Goal: Task Accomplishment & Management: Use online tool/utility

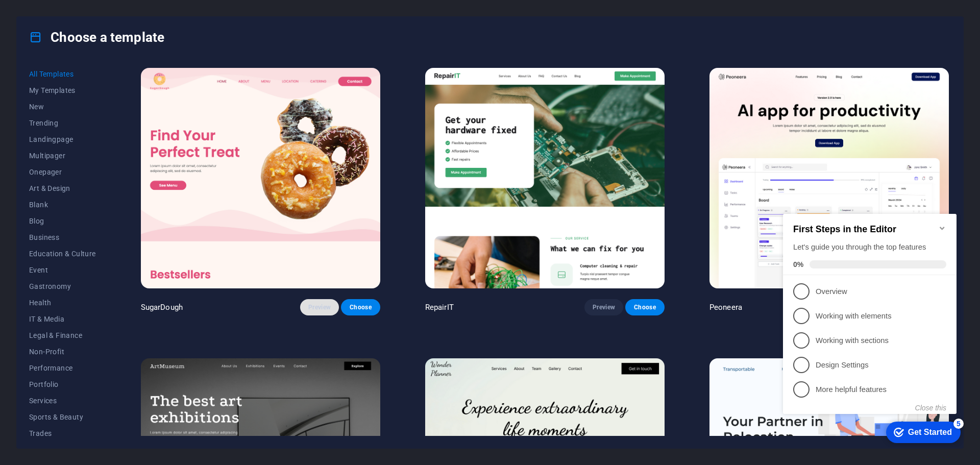
click at [322, 306] on span "Preview" at bounding box center [319, 307] width 22 height 8
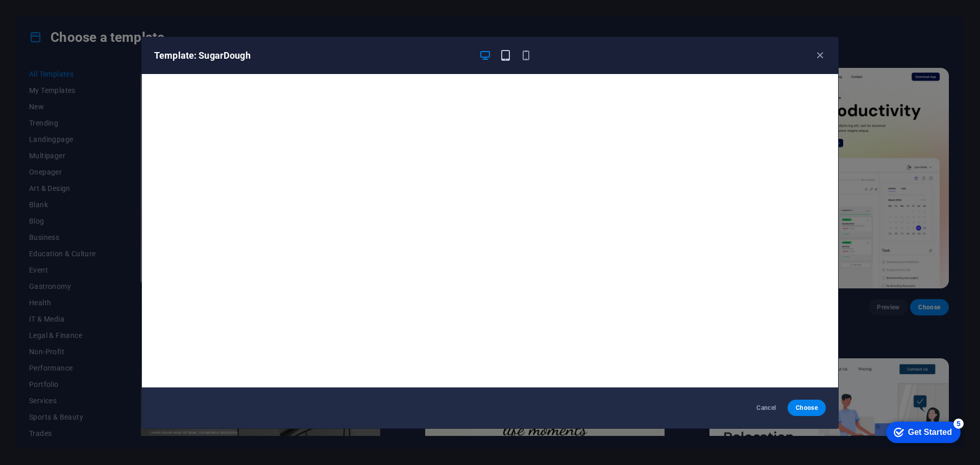
click at [507, 57] on icon "button" at bounding box center [506, 56] width 12 height 12
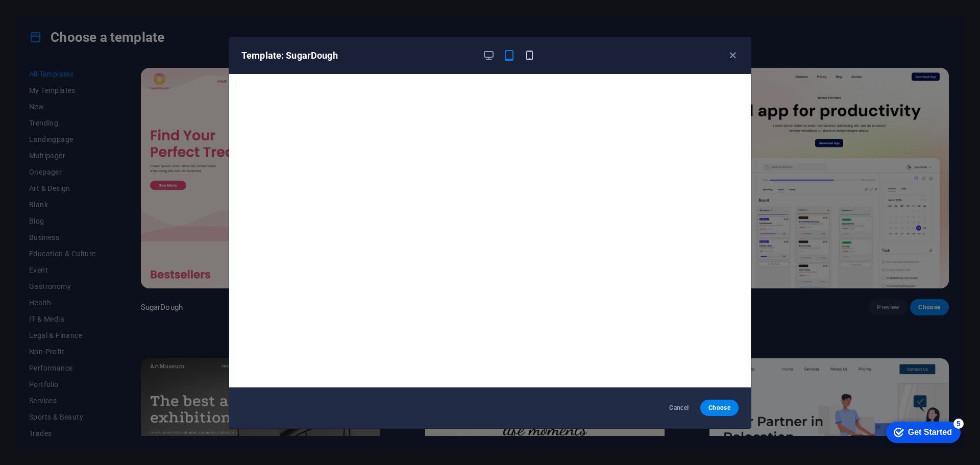
click at [526, 55] on icon "button" at bounding box center [530, 56] width 12 height 12
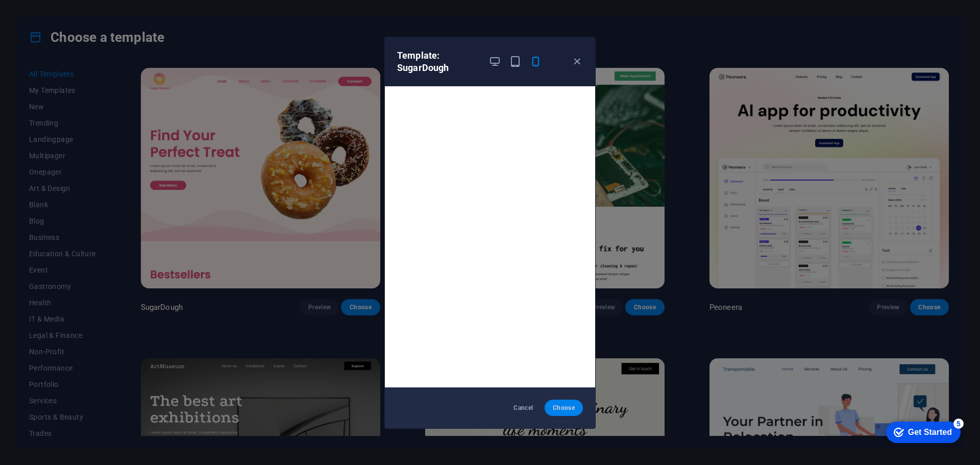
click at [560, 406] on span "Choose" at bounding box center [564, 408] width 22 height 8
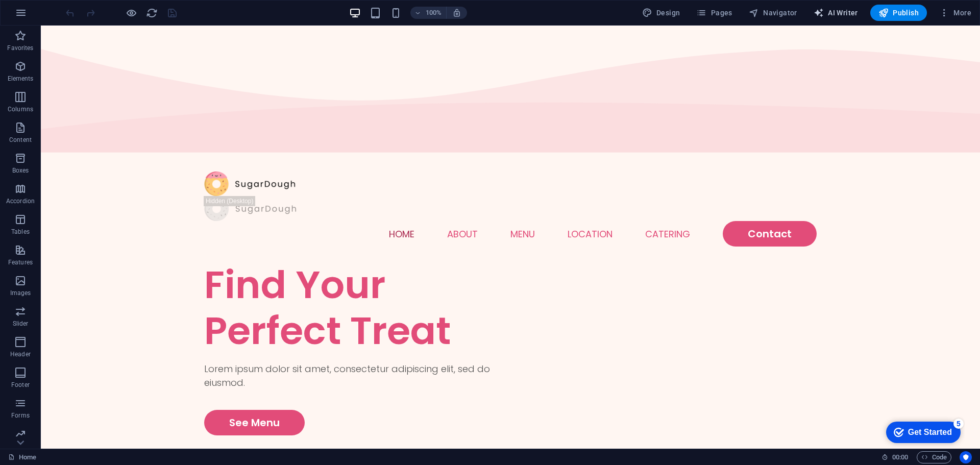
click at [820, 13] on icon "button" at bounding box center [819, 13] width 10 height 10
select select "English"
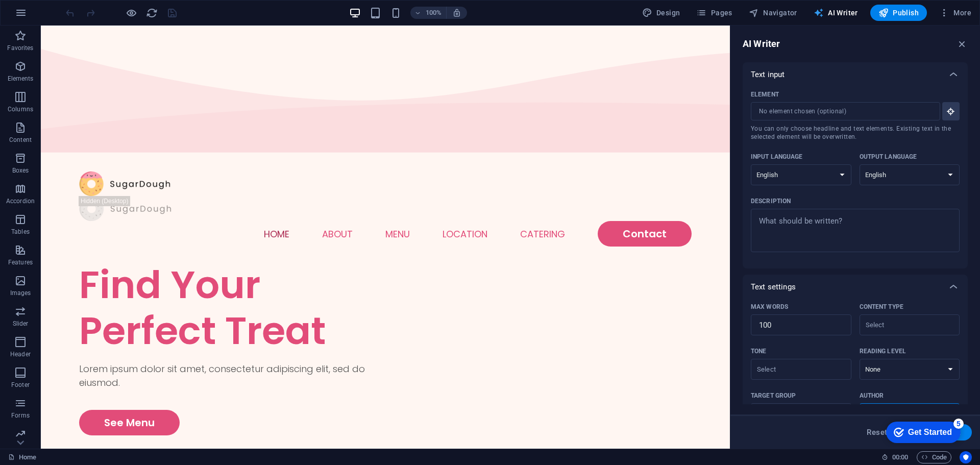
click at [835, 13] on span "AI Writer" at bounding box center [836, 13] width 44 height 10
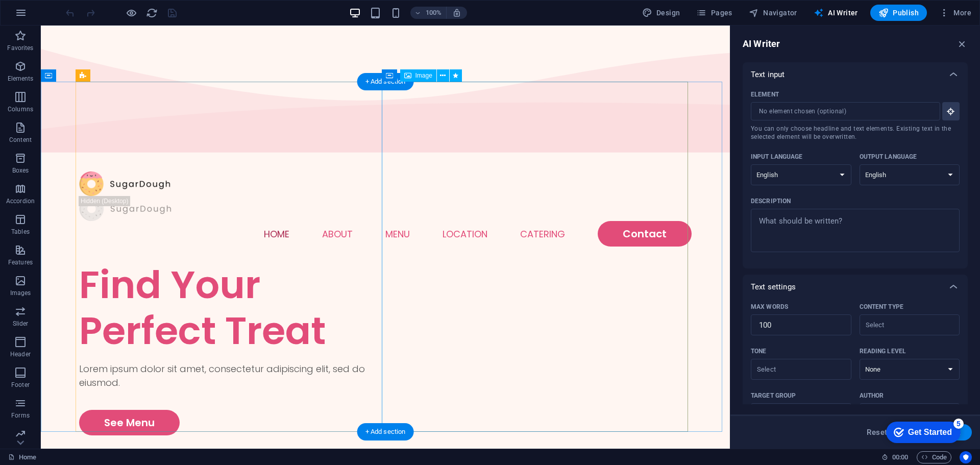
click at [424, 77] on span "Image" at bounding box center [423, 75] width 17 height 6
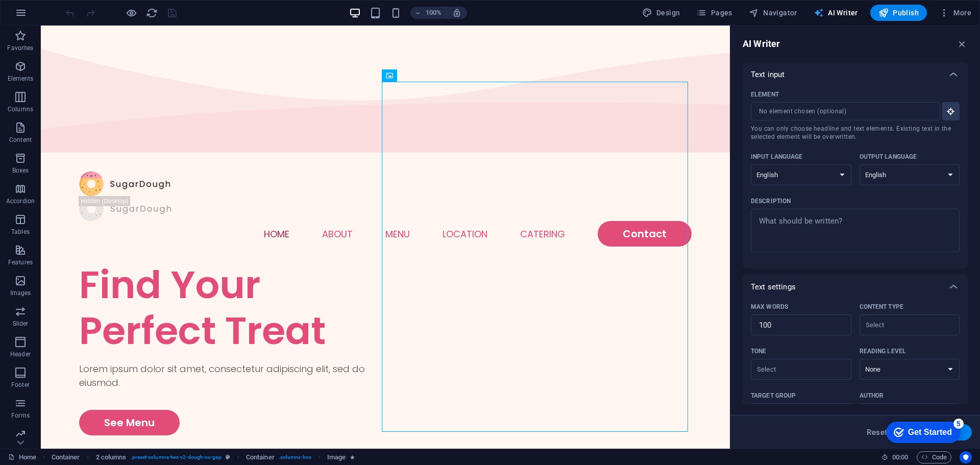
click at [852, 16] on span "AI Writer" at bounding box center [836, 13] width 44 height 10
click at [963, 40] on icon "button" at bounding box center [961, 43] width 11 height 11
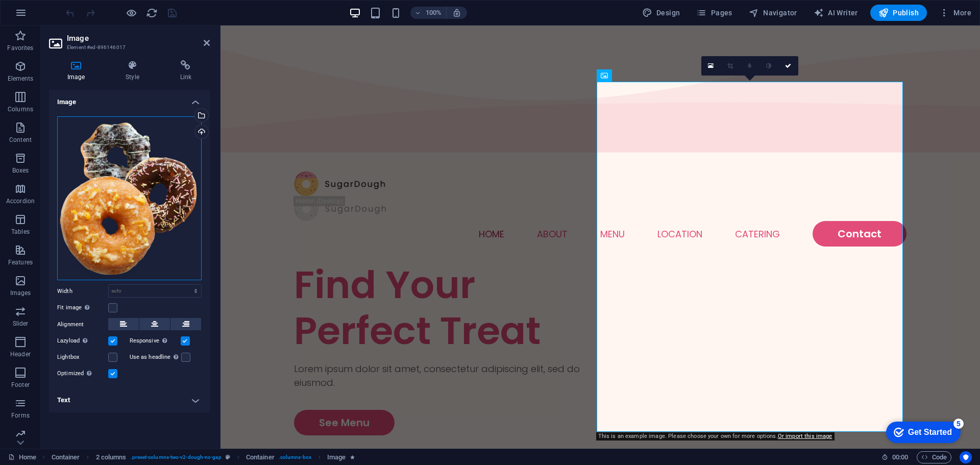
click at [122, 223] on div "Drag files here, click to choose files or select files from Files or our free s…" at bounding box center [129, 198] width 144 height 164
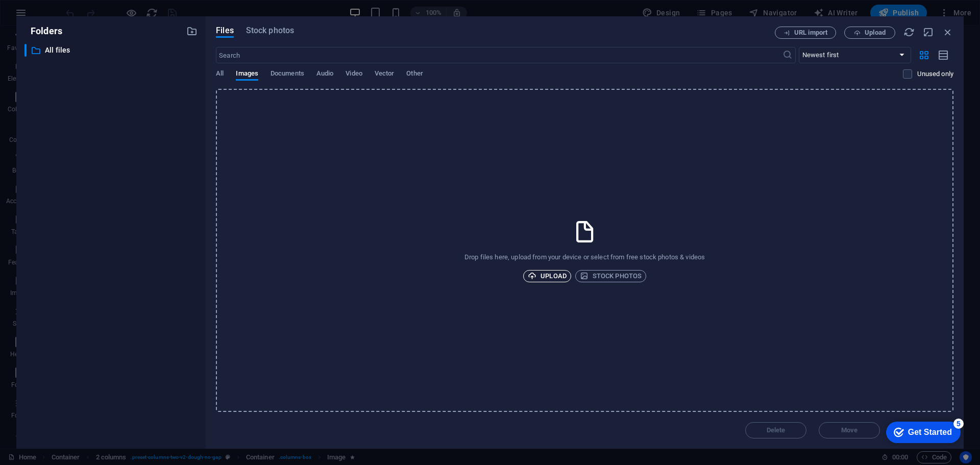
click at [540, 277] on span "Upload" at bounding box center [547, 276] width 39 height 12
click at [933, 413] on icon "button" at bounding box center [935, 412] width 12 height 11
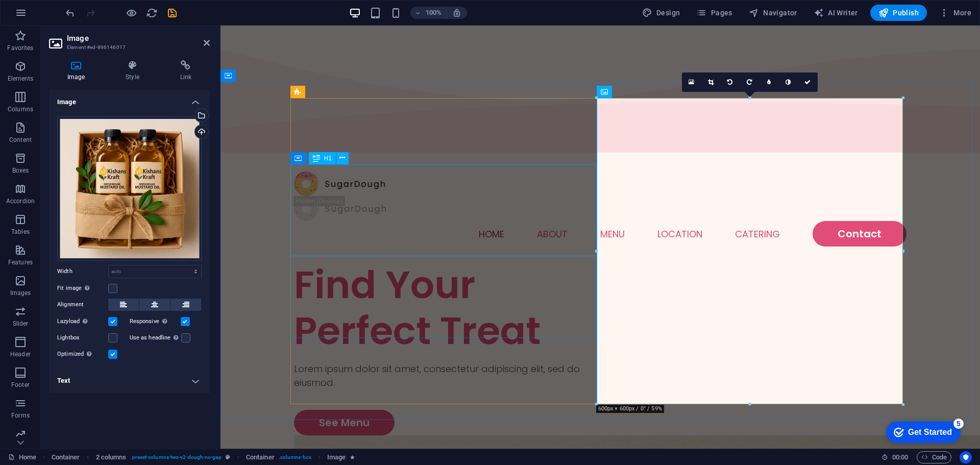
click at [426, 262] on div "Find Your Perfect Treat" at bounding box center [447, 308] width 306 height 92
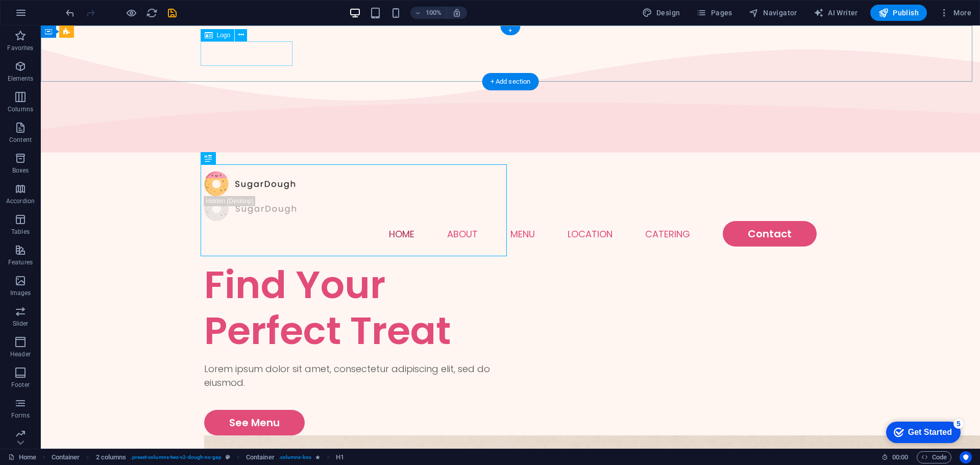
click at [260, 171] on div at bounding box center [510, 183] width 612 height 25
select select "px"
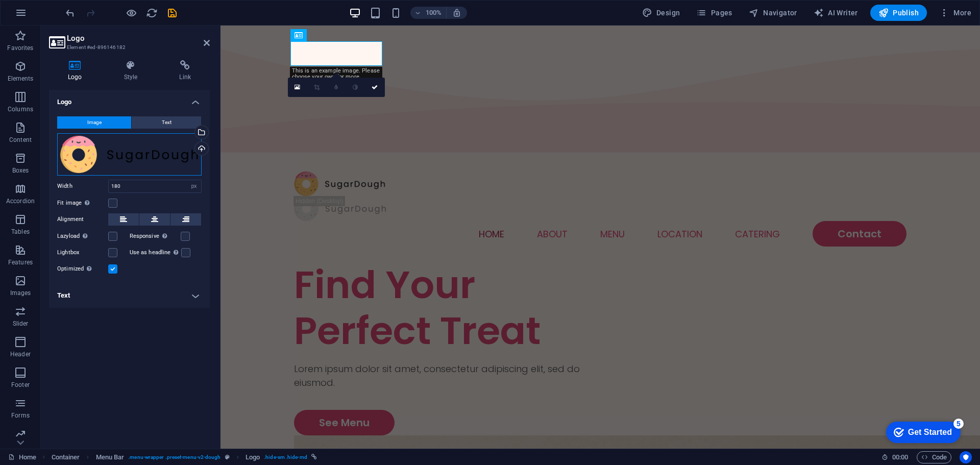
click at [131, 158] on div "Drag files here, click to choose files or select files from Files or our free s…" at bounding box center [129, 154] width 144 height 42
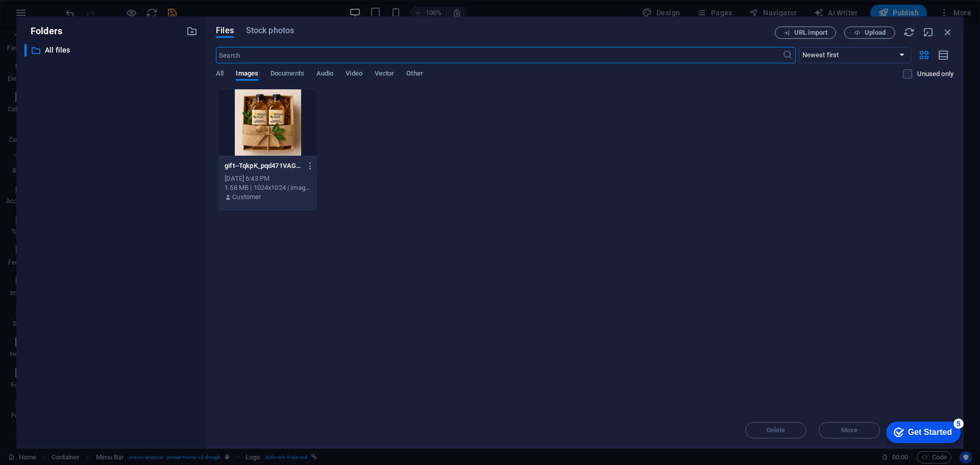
click at [680, 258] on div "Drop files here to upload them instantly gift--TqkpK_pqd471VAGVb-slg.png gift--…" at bounding box center [585, 250] width 738 height 323
click at [881, 31] on span "Upload" at bounding box center [875, 33] width 21 height 6
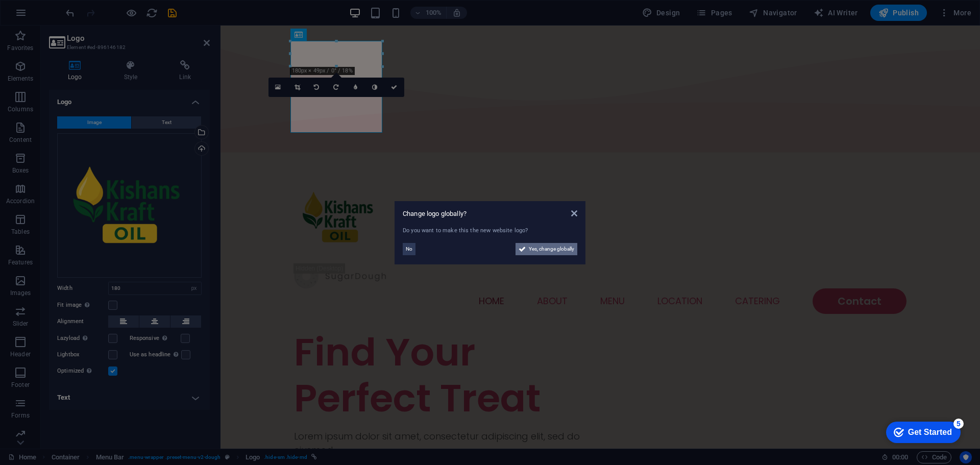
click at [539, 253] on span "Yes, change globally" at bounding box center [551, 249] width 45 height 12
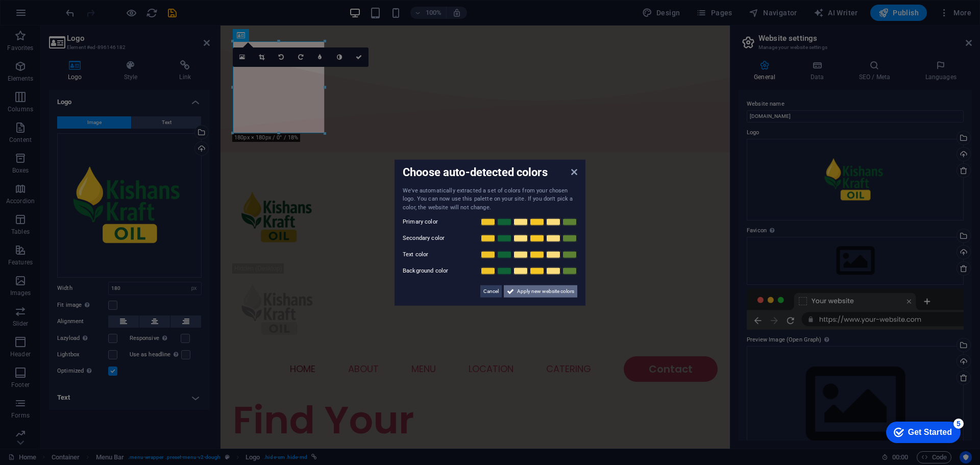
click at [521, 293] on span "Apply new website colors" at bounding box center [545, 291] width 57 height 12
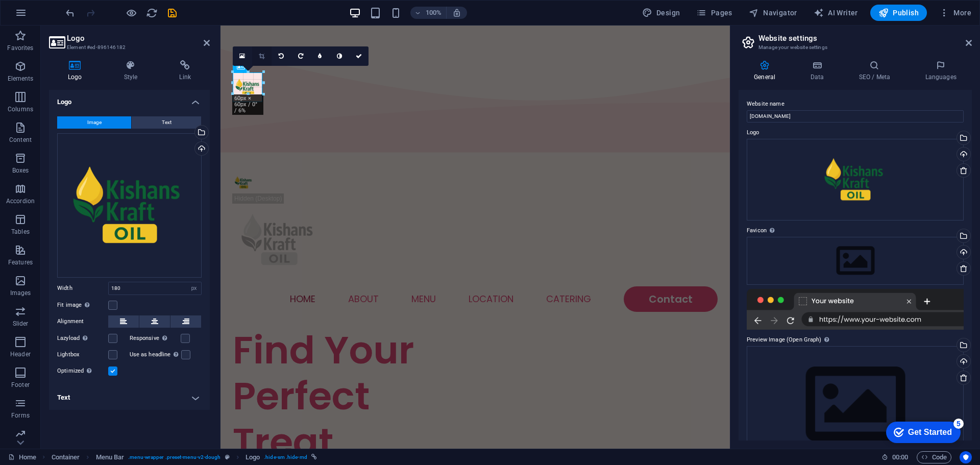
drag, startPoint x: 324, startPoint y: 134, endPoint x: 254, endPoint y: 62, distance: 100.0
type input "43"
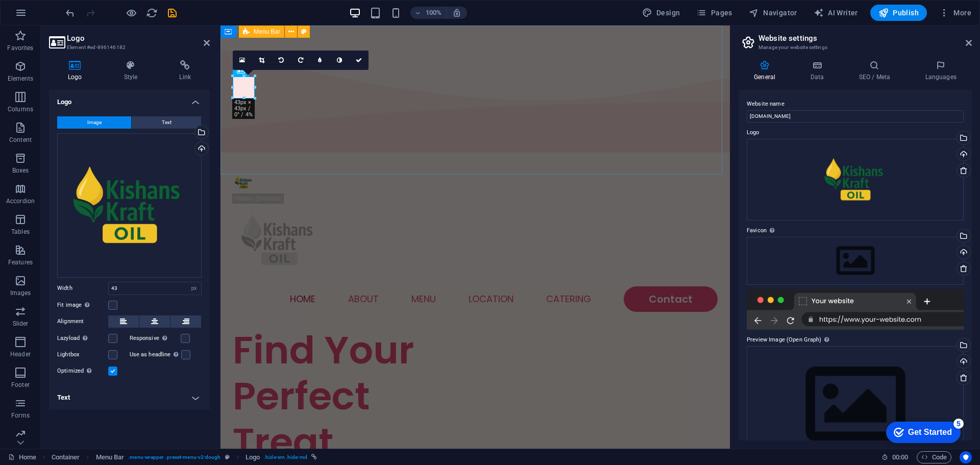
click at [381, 156] on div "Home About Menu Location Catering Contact" at bounding box center [474, 241] width 509 height 171
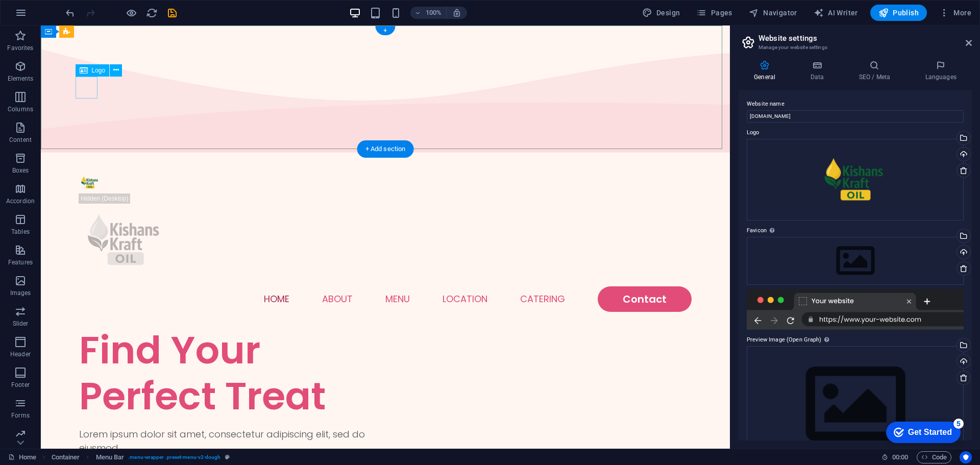
click at [84, 171] on div at bounding box center [385, 182] width 612 height 22
click at [161, 193] on div at bounding box center [385, 239] width 612 height 93
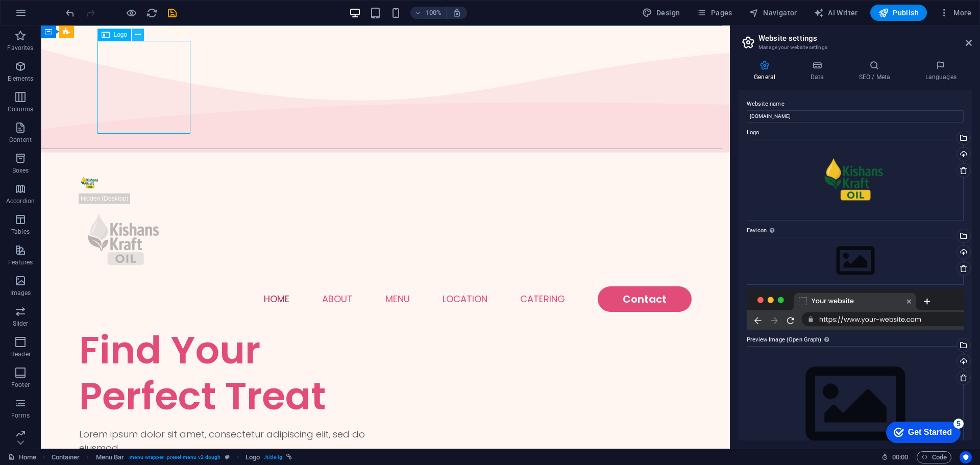
click at [135, 33] on icon at bounding box center [138, 35] width 6 height 11
click at [150, 193] on div at bounding box center [385, 239] width 612 height 93
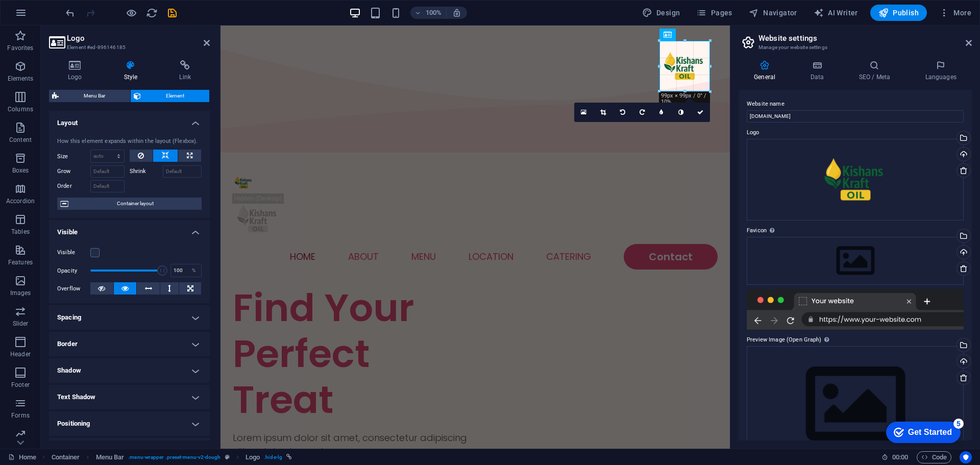
drag, startPoint x: 492, startPoint y: 105, endPoint x: 667, endPoint y: 68, distance: 179.5
click at [594, 156] on div "Home About Menu Location Catering Contact" at bounding box center [474, 220] width 509 height 129
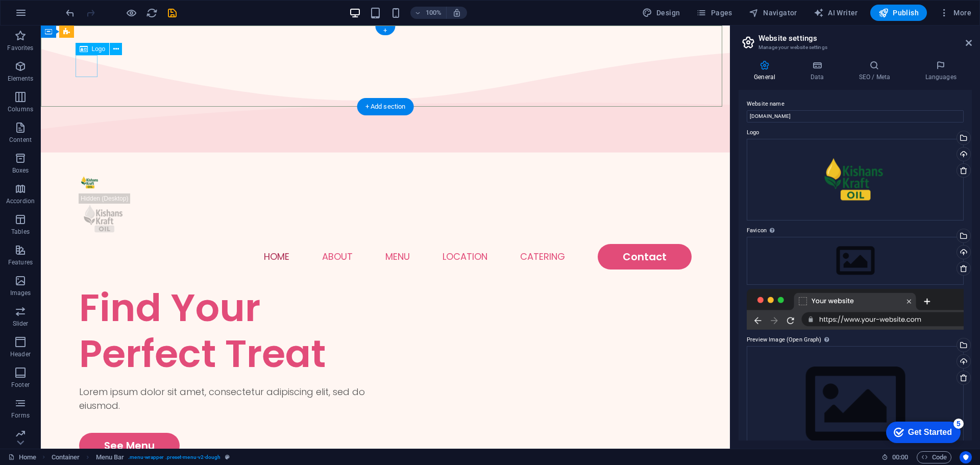
click at [89, 171] on div at bounding box center [385, 182] width 612 height 22
select select "px"
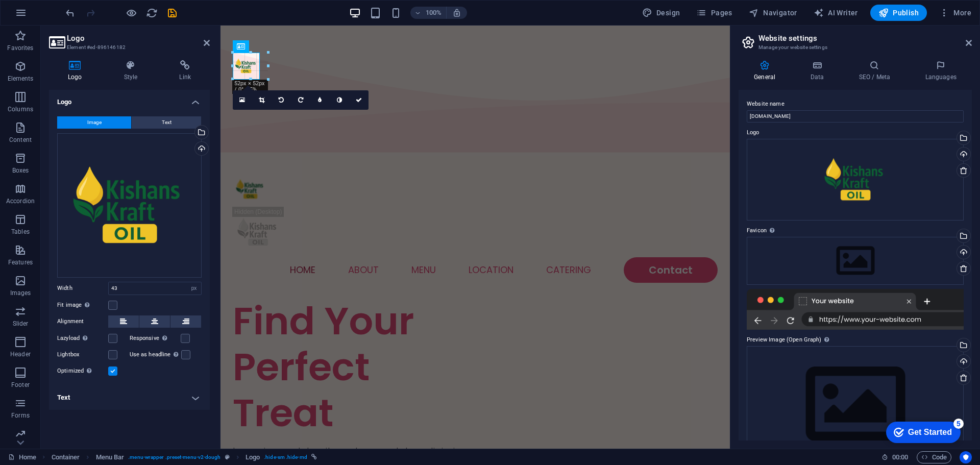
drag, startPoint x: 255, startPoint y: 76, endPoint x: 261, endPoint y: 89, distance: 14.8
type input "68"
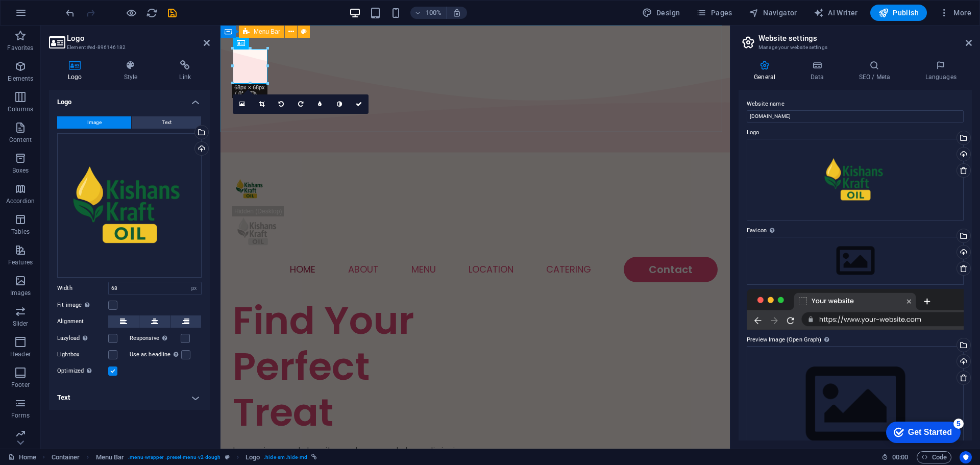
click at [310, 156] on div "Home About Menu Location Catering Contact" at bounding box center [474, 226] width 509 height 141
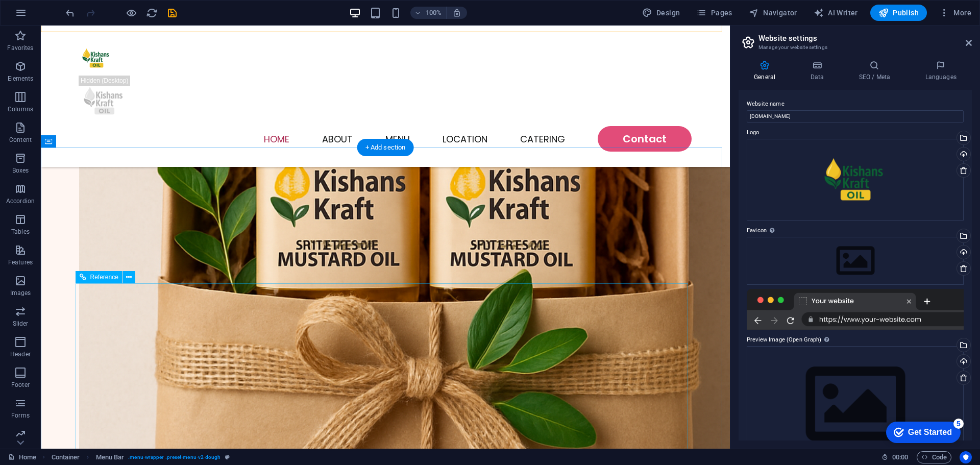
scroll to position [408, 0]
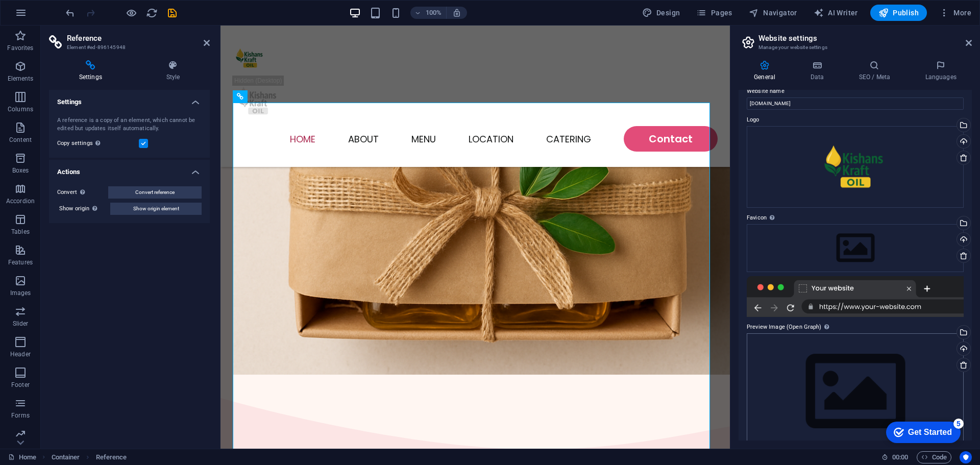
scroll to position [0, 0]
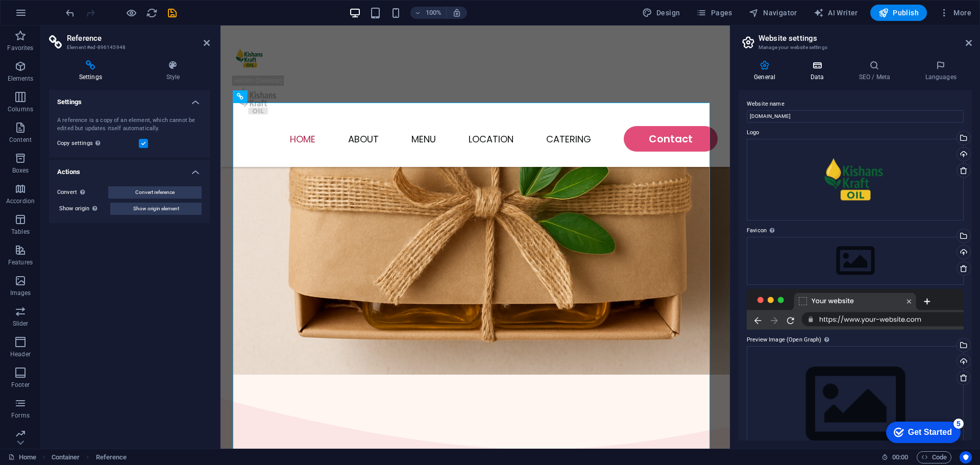
click at [813, 68] on icon at bounding box center [817, 65] width 44 height 10
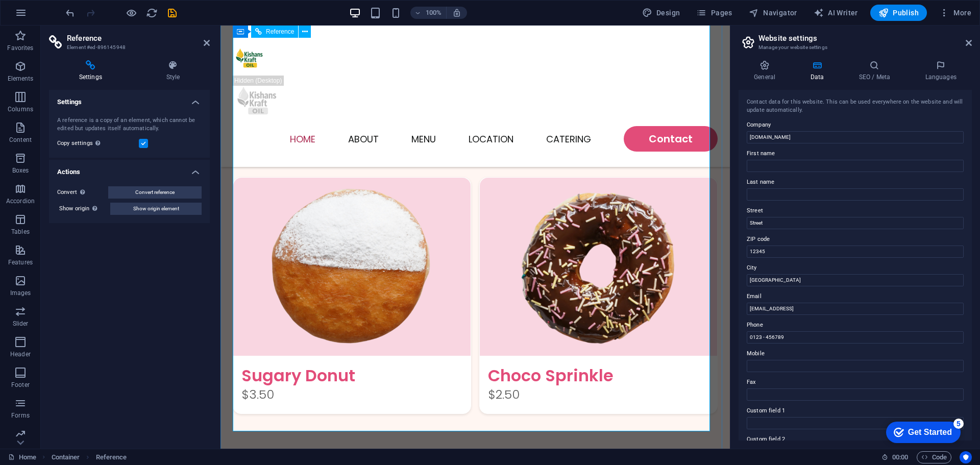
scroll to position [1123, 0]
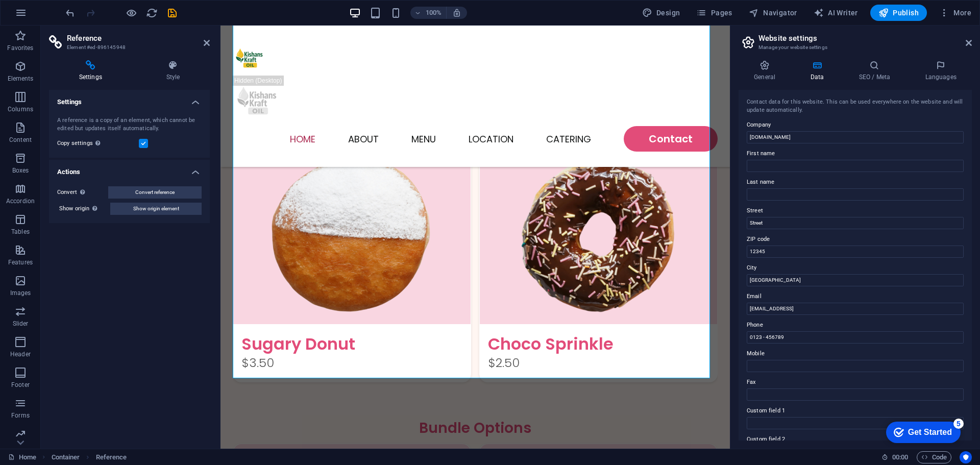
click at [128, 290] on div "Settings A reference is a copy of an element, which cannot be edited but update…" at bounding box center [129, 265] width 161 height 351
click at [173, 76] on h4 "Style" at bounding box center [172, 70] width 73 height 21
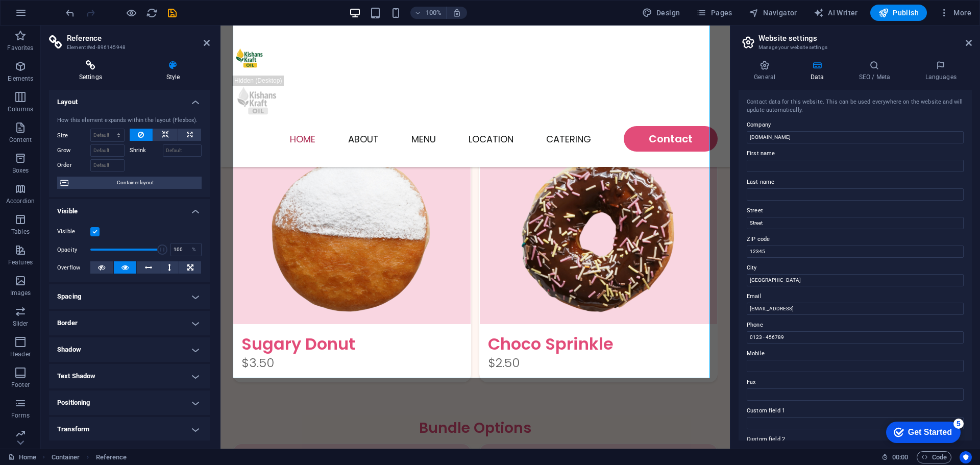
click at [103, 75] on h4 "Settings" at bounding box center [92, 70] width 87 height 21
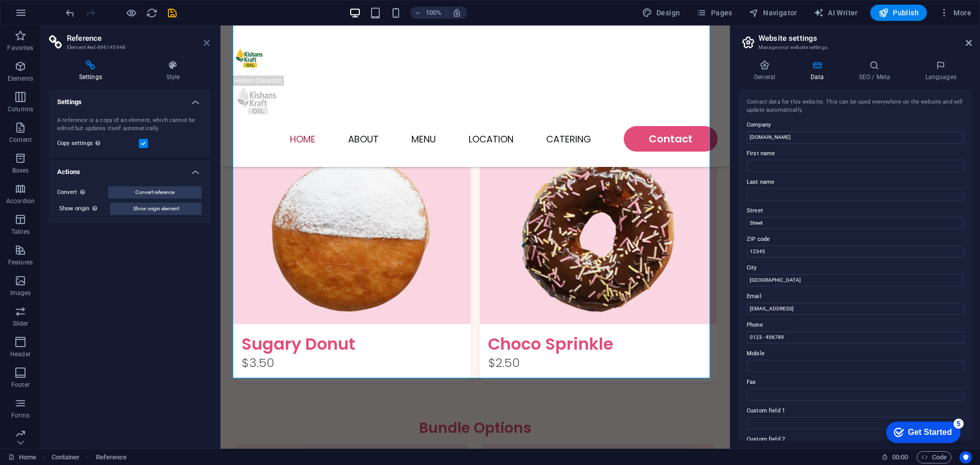
click at [209, 40] on icon at bounding box center [207, 43] width 6 height 8
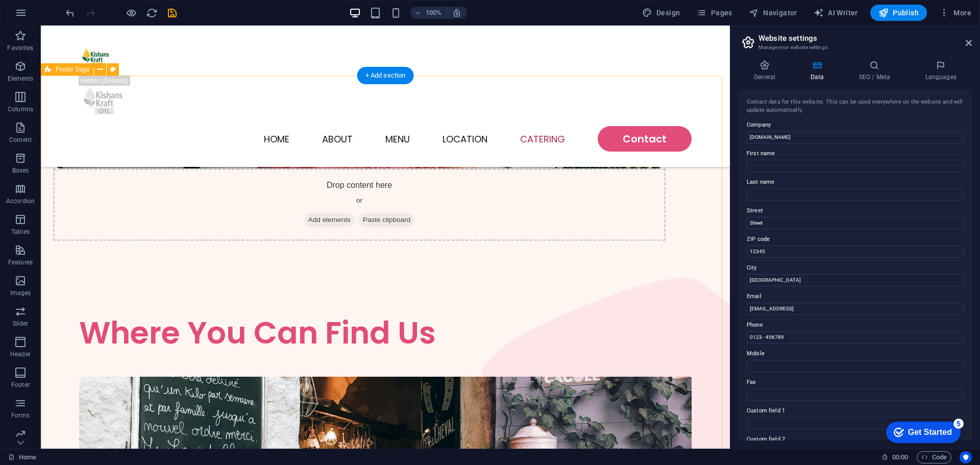
scroll to position [2519, 0]
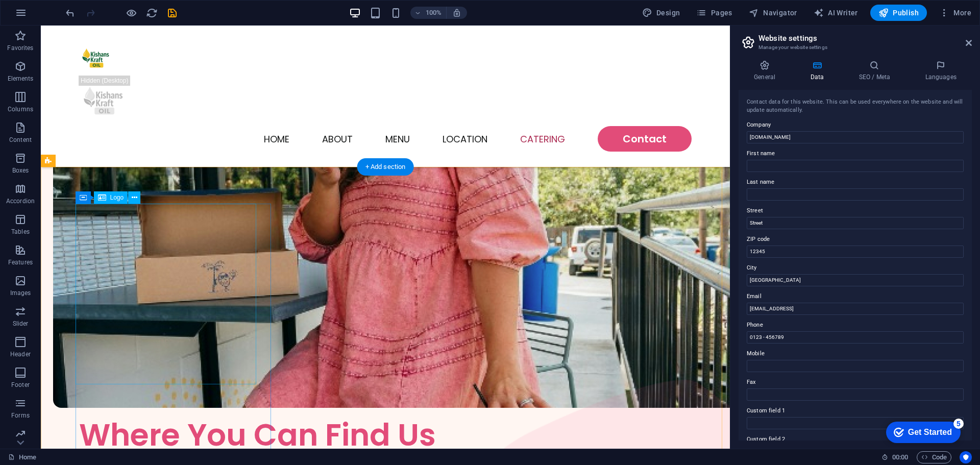
select select "px"
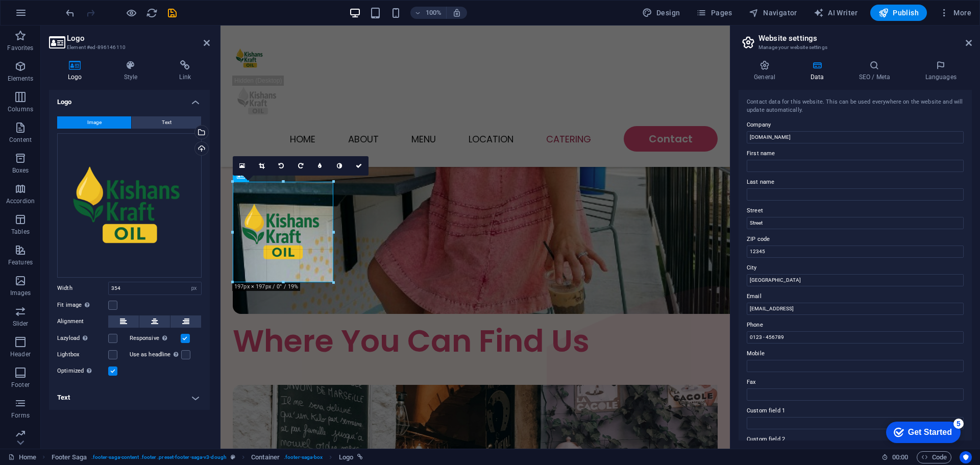
scroll to position [2549, 0]
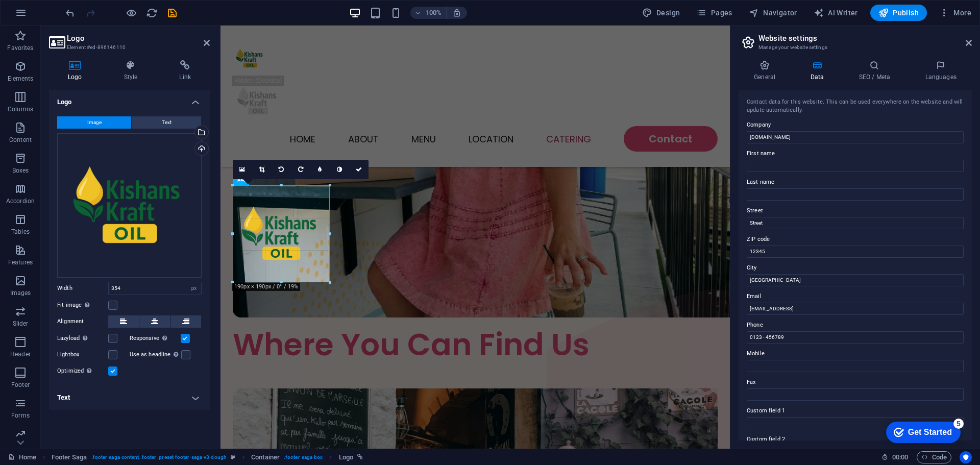
drag, startPoint x: 412, startPoint y: 341, endPoint x: 107, endPoint y: 188, distance: 341.2
drag, startPoint x: 543, startPoint y: 308, endPoint x: 320, endPoint y: 264, distance: 227.3
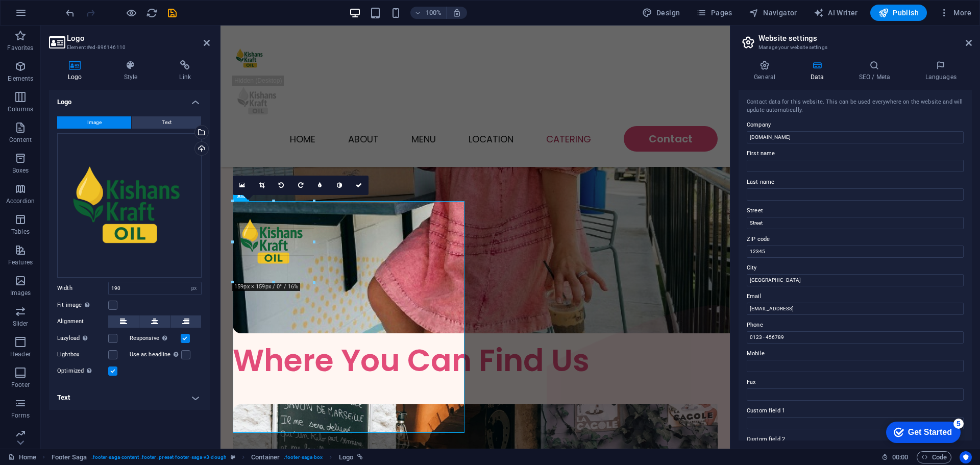
scroll to position [2529, 0]
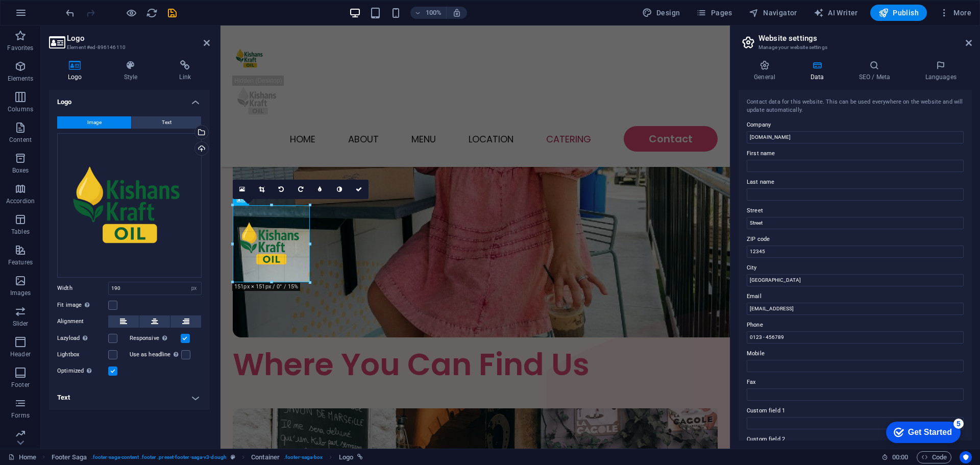
type input "151"
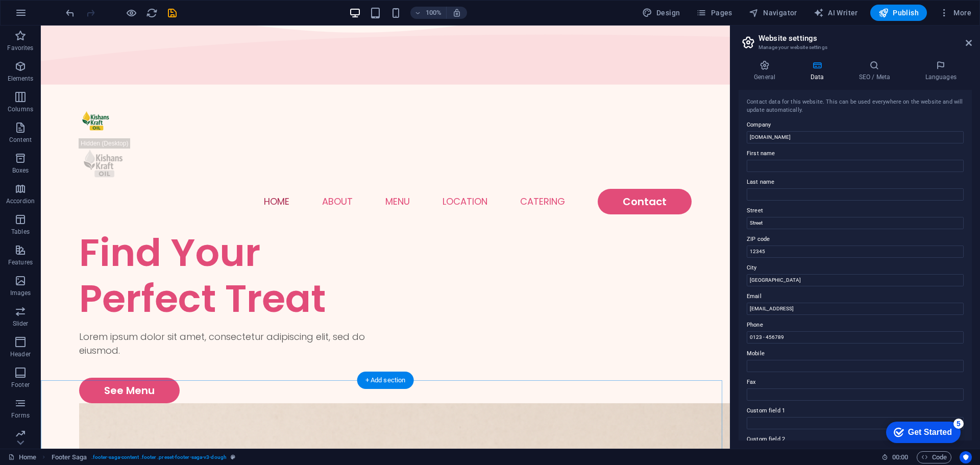
scroll to position [0, 0]
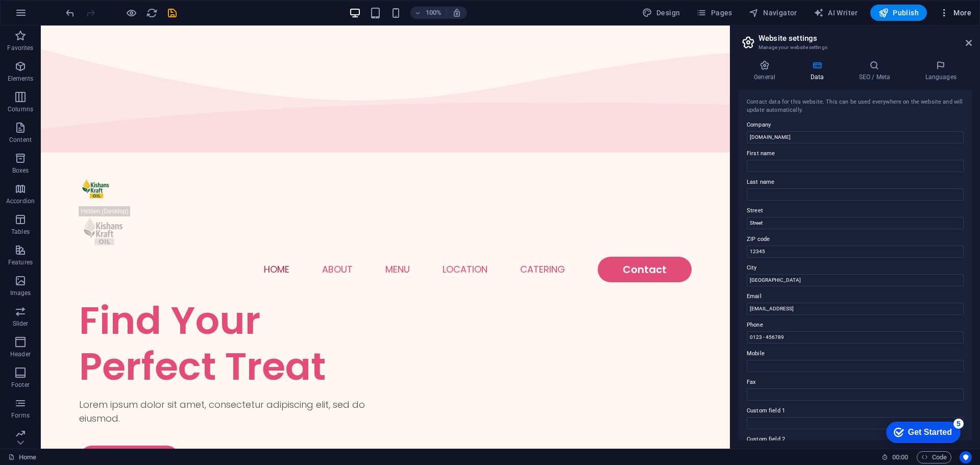
click at [944, 15] on icon "button" at bounding box center [944, 13] width 10 height 10
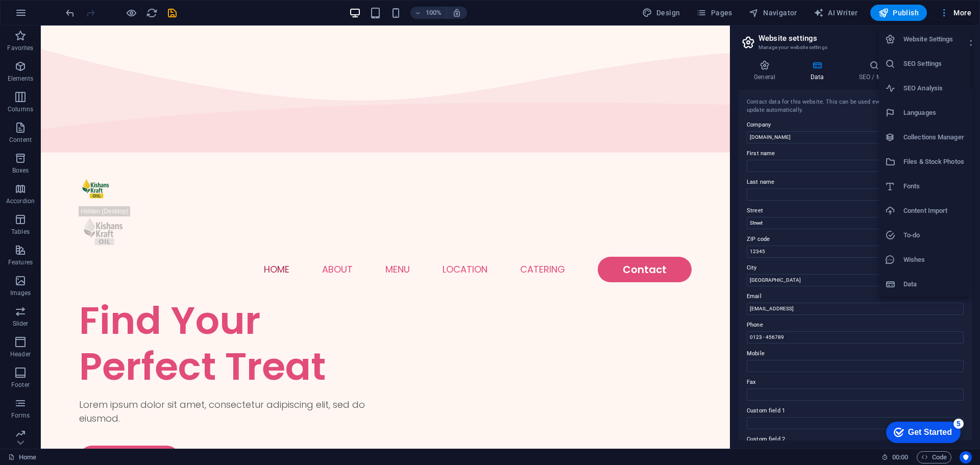
click at [944, 15] on div at bounding box center [490, 232] width 980 height 465
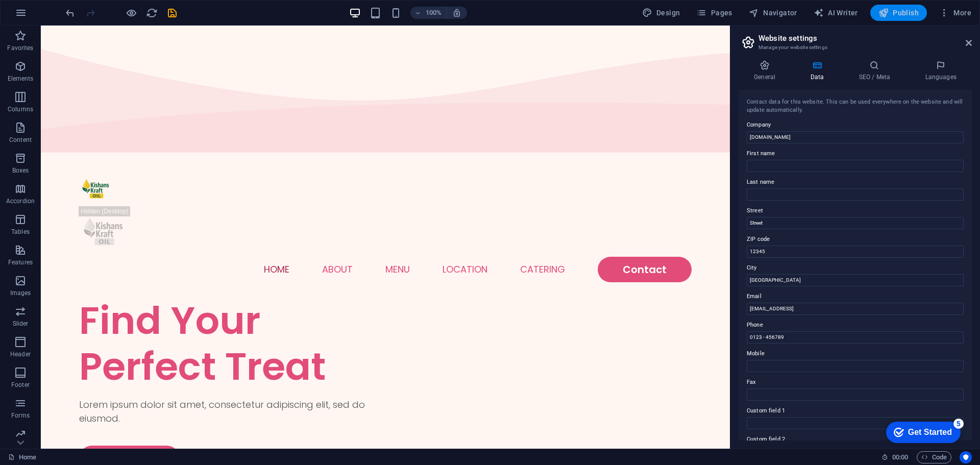
click at [919, 9] on span "Publish" at bounding box center [898, 13] width 40 height 10
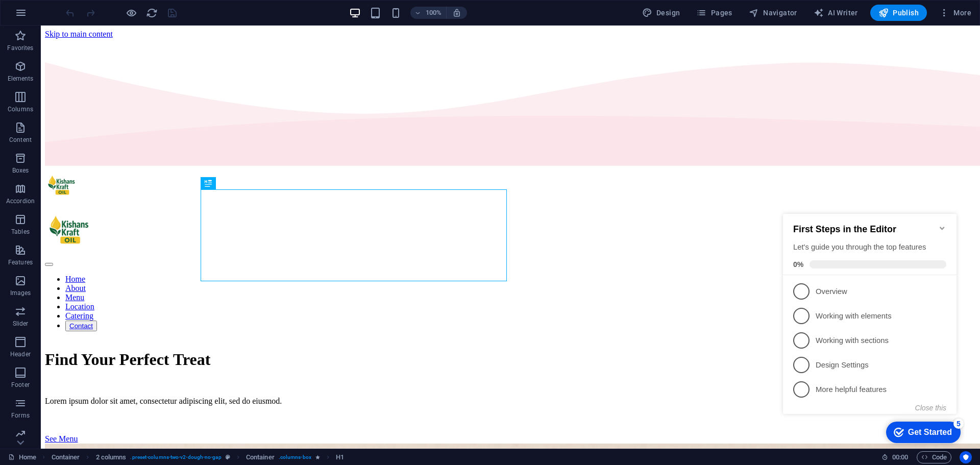
click at [941, 227] on icon "Minimize checklist" at bounding box center [942, 228] width 8 height 8
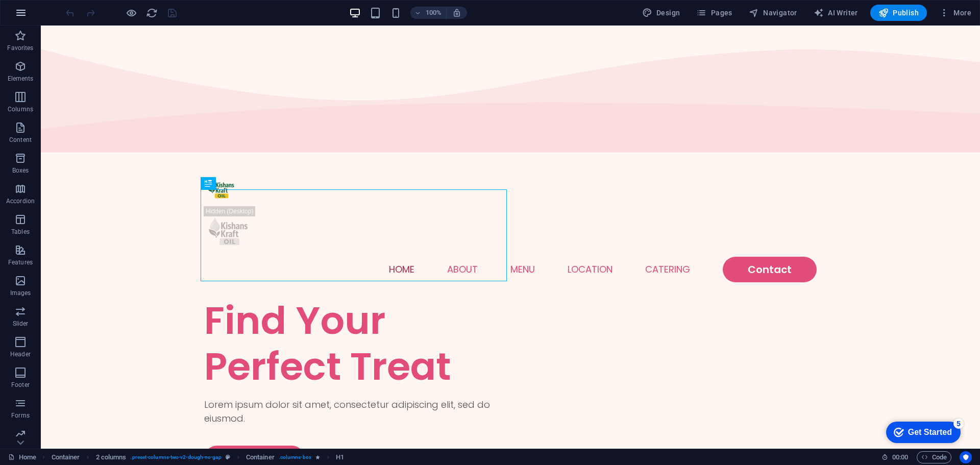
click at [19, 12] on icon "button" at bounding box center [21, 13] width 12 height 12
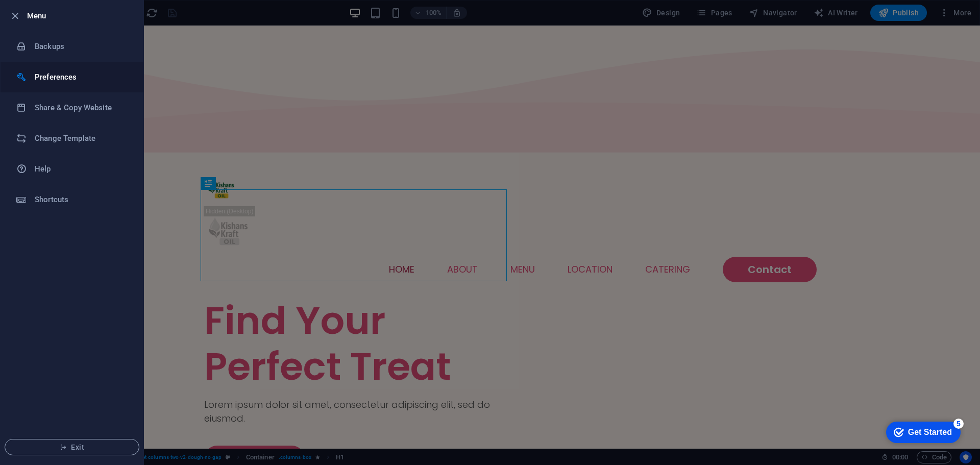
click at [51, 83] on h6 "Preferences" at bounding box center [82, 77] width 94 height 12
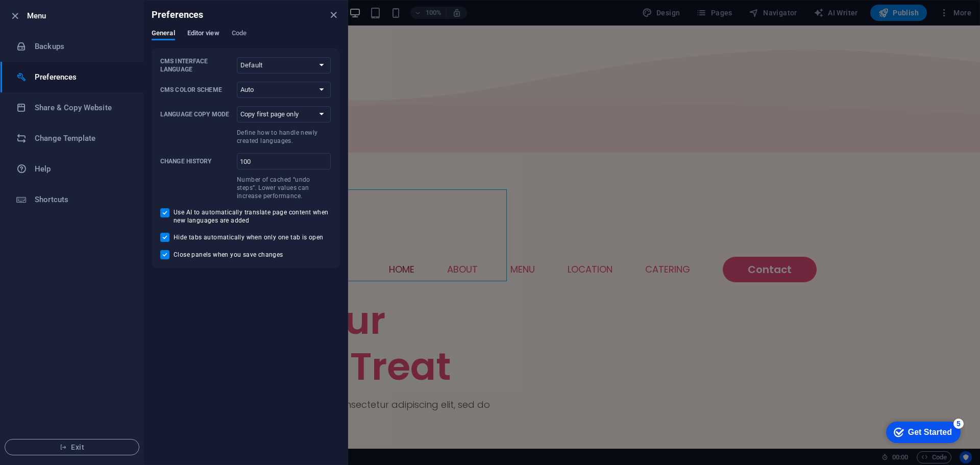
click at [203, 36] on span "Editor view" at bounding box center [203, 34] width 32 height 14
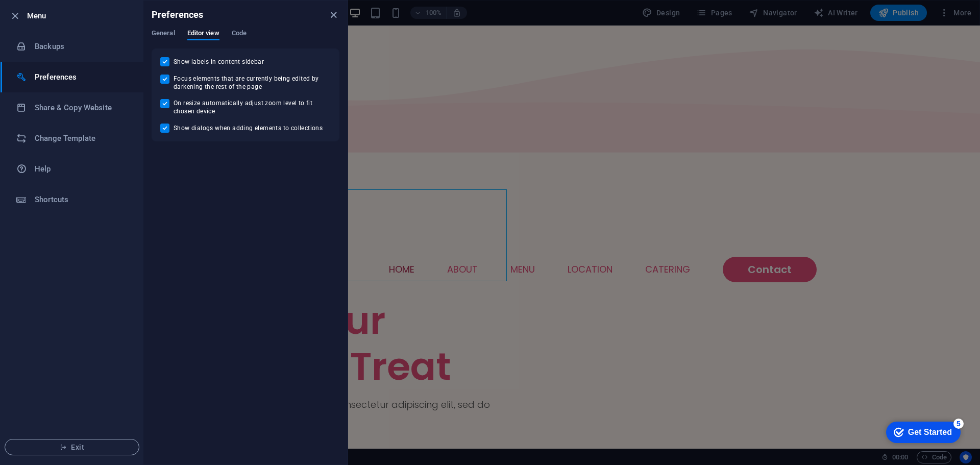
click at [250, 37] on div "General Editor view Code" at bounding box center [246, 38] width 188 height 19
click at [242, 31] on span "Code" at bounding box center [239, 34] width 15 height 14
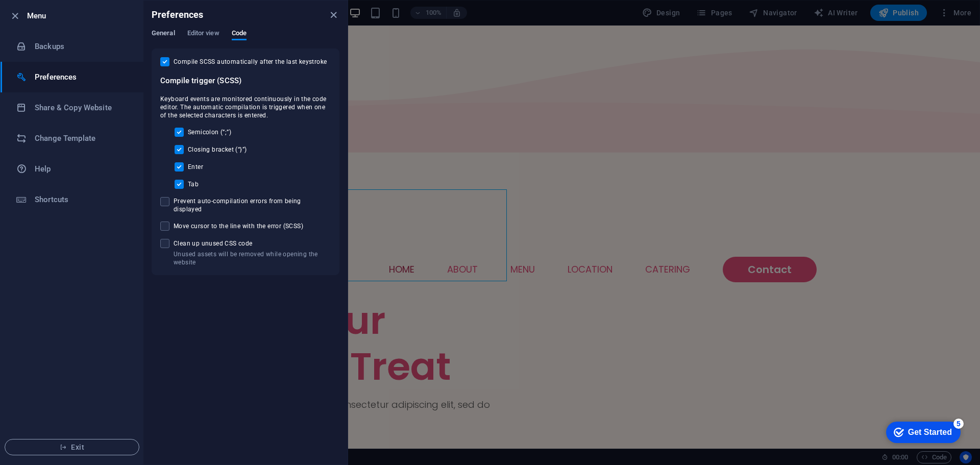
click at [170, 30] on span "General" at bounding box center [163, 34] width 23 height 14
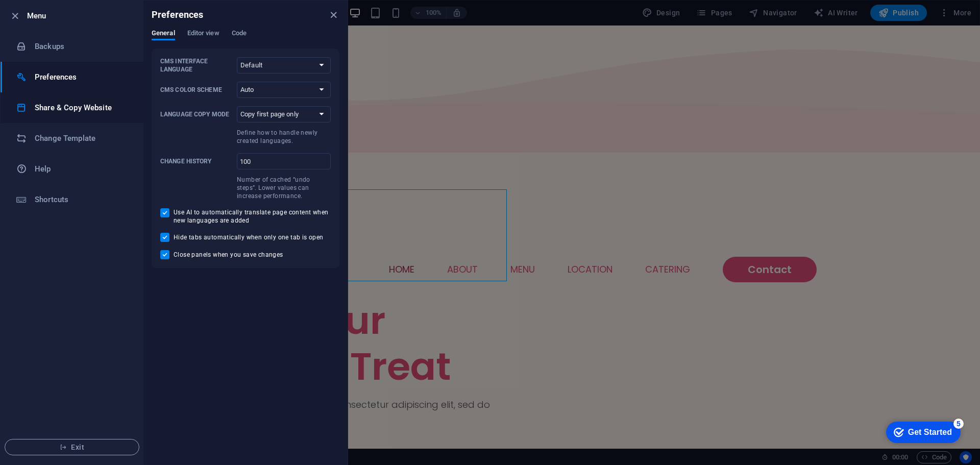
click at [79, 112] on h6 "Share & Copy Website" at bounding box center [82, 108] width 94 height 12
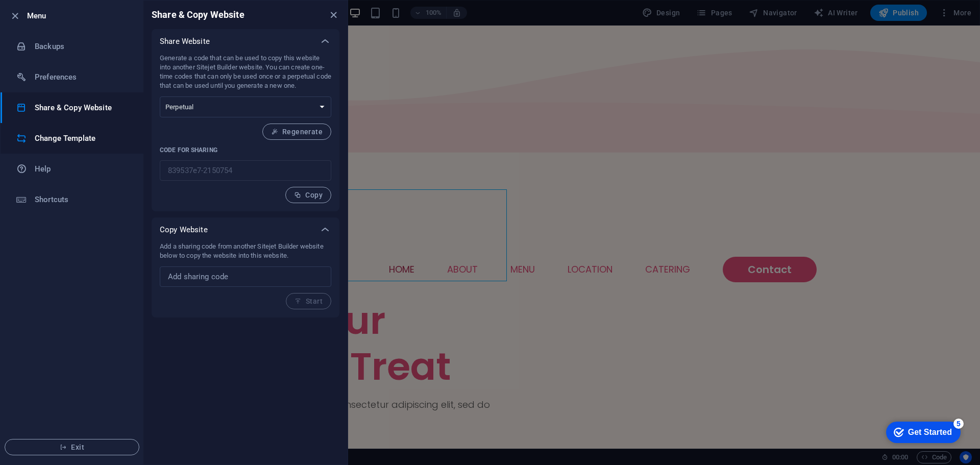
click at [80, 135] on h6 "Change Template" at bounding box center [82, 138] width 94 height 12
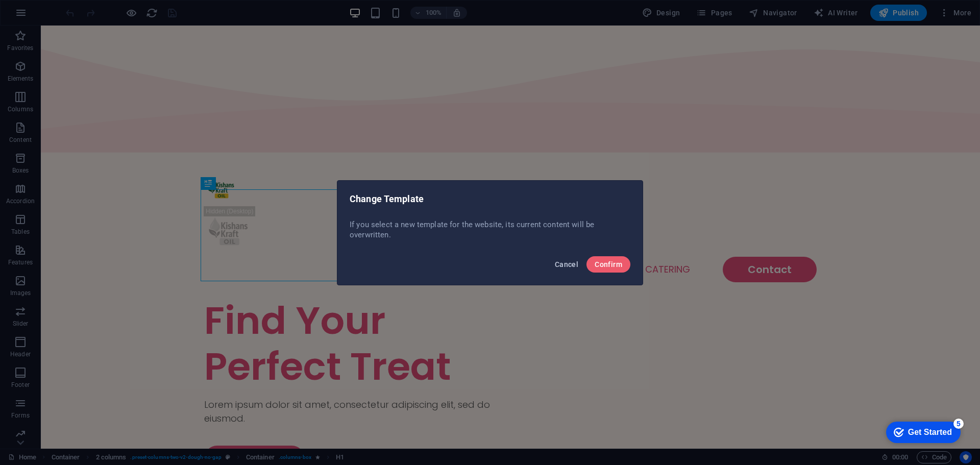
click at [556, 262] on span "Cancel" at bounding box center [566, 264] width 23 height 8
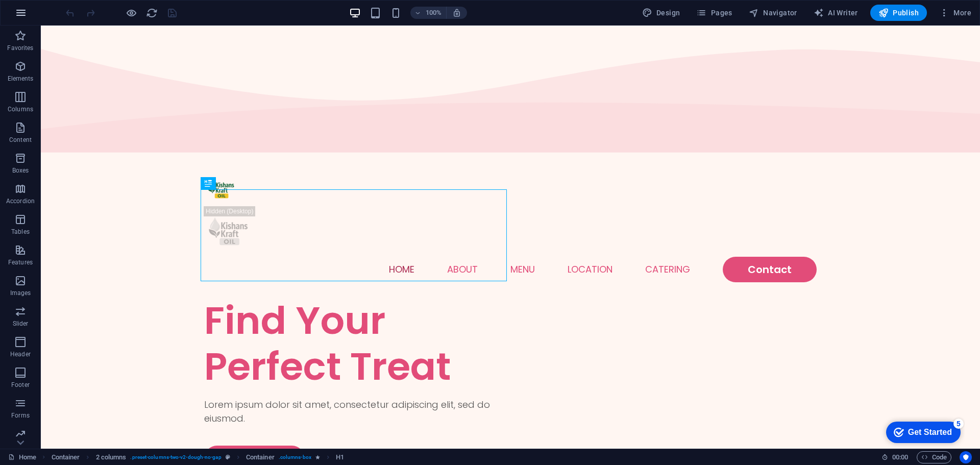
click at [28, 16] on button "button" at bounding box center [21, 13] width 24 height 24
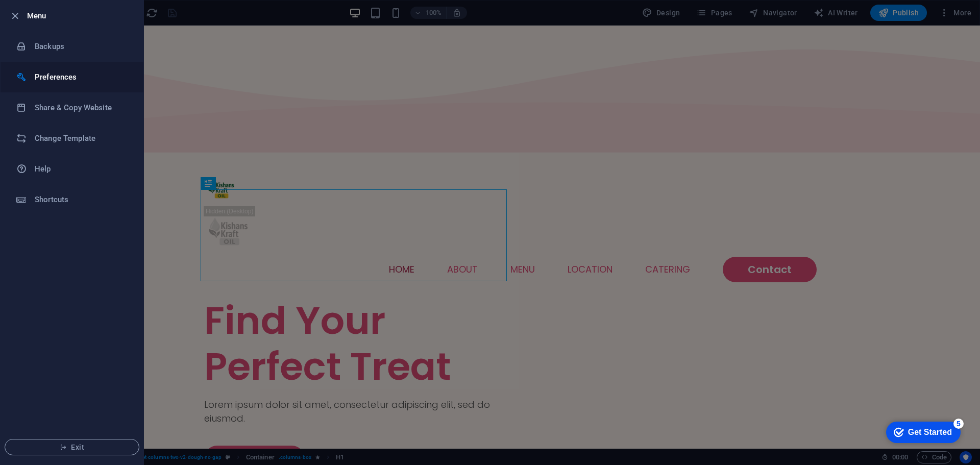
click at [72, 68] on li "Preferences" at bounding box center [72, 77] width 143 height 31
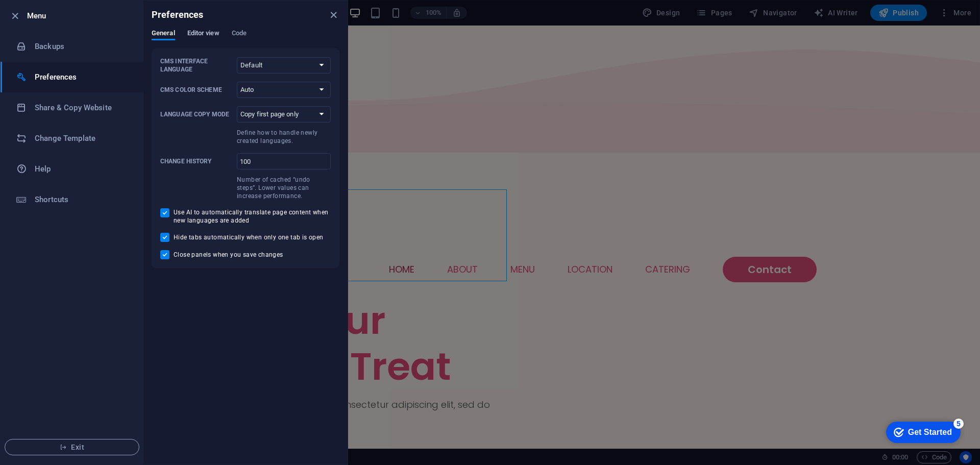
click at [199, 37] on span "Editor view" at bounding box center [203, 34] width 32 height 14
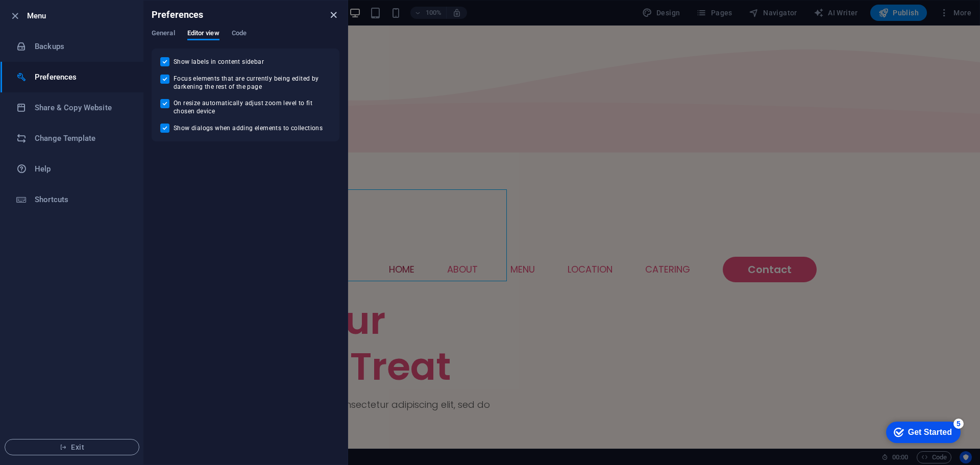
click at [329, 16] on icon "close" at bounding box center [334, 15] width 12 height 12
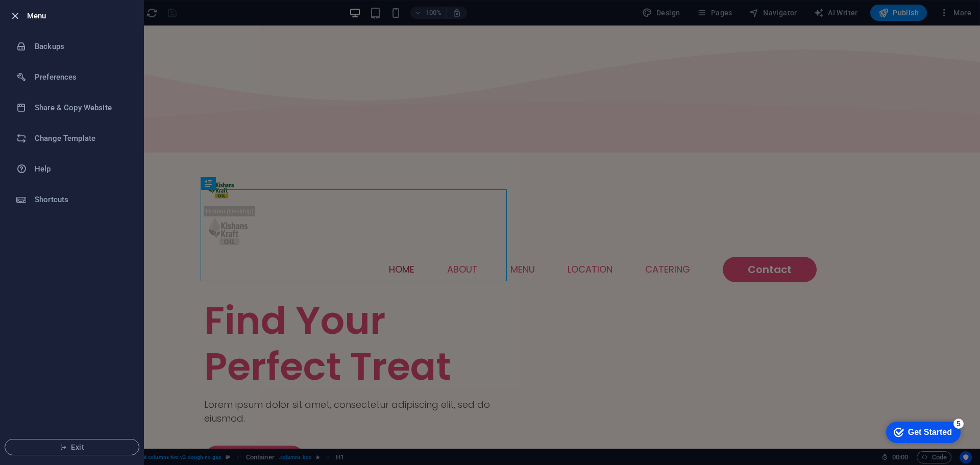
click at [20, 15] on icon "button" at bounding box center [15, 16] width 12 height 12
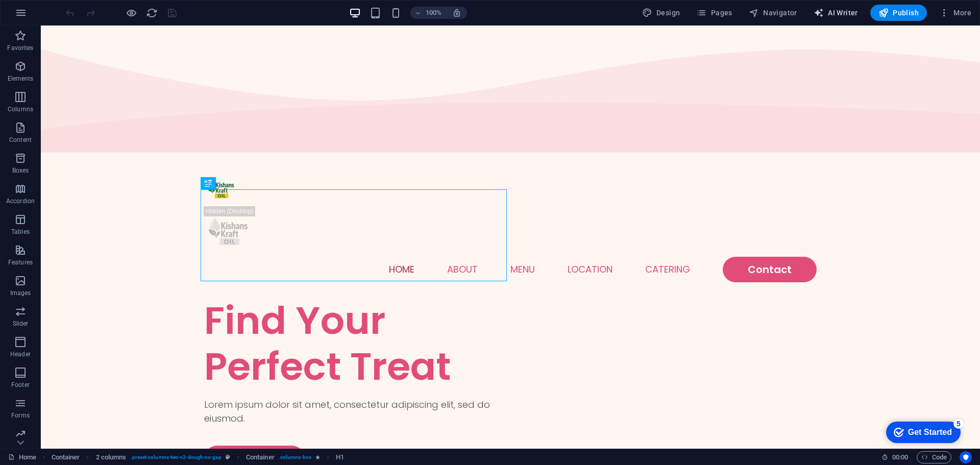
click at [843, 10] on span "AI Writer" at bounding box center [836, 13] width 44 height 10
select select "English"
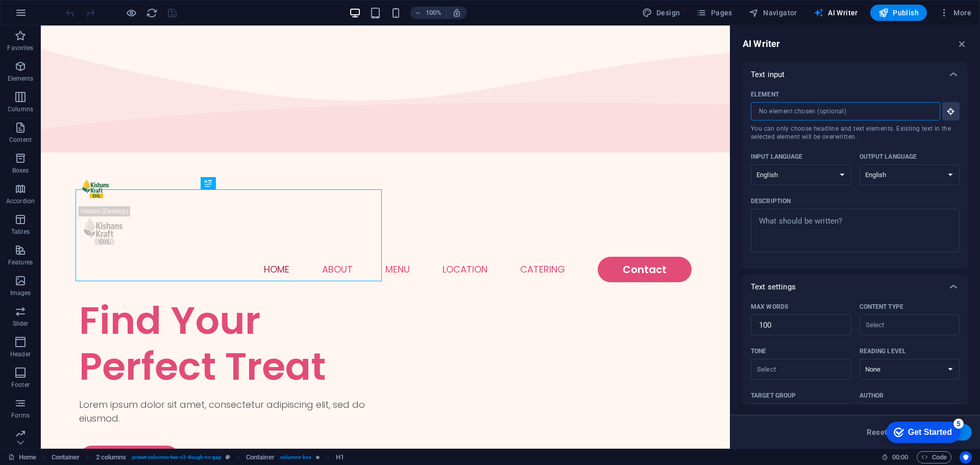
click at [849, 111] on input "Element ​ You can only choose headline and text elements. Existing text in the …" at bounding box center [842, 111] width 182 height 18
click at [856, 83] on div "Text input" at bounding box center [855, 74] width 225 height 24
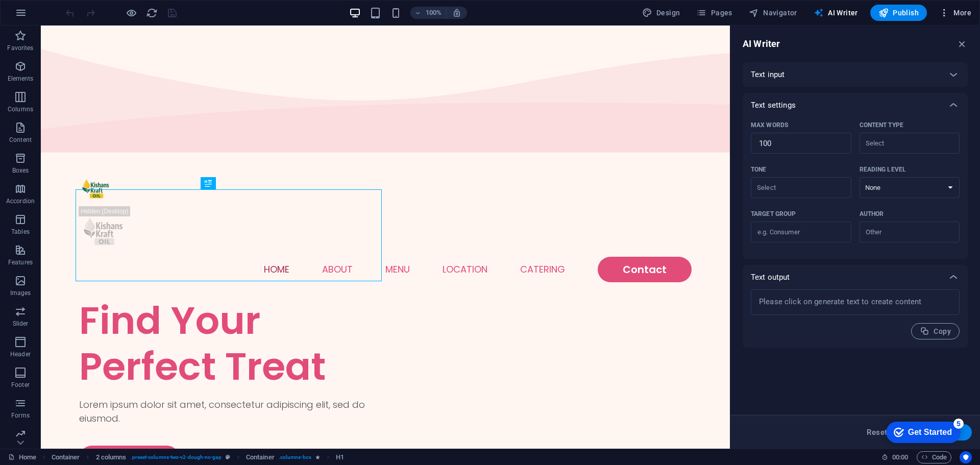
click at [948, 16] on icon "button" at bounding box center [944, 13] width 10 height 10
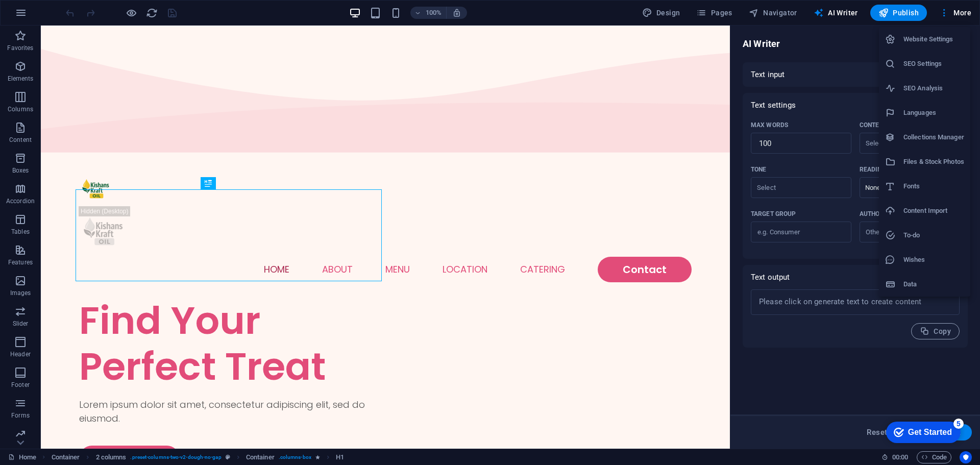
click at [950, 35] on h6 "Website Settings" at bounding box center [933, 39] width 61 height 12
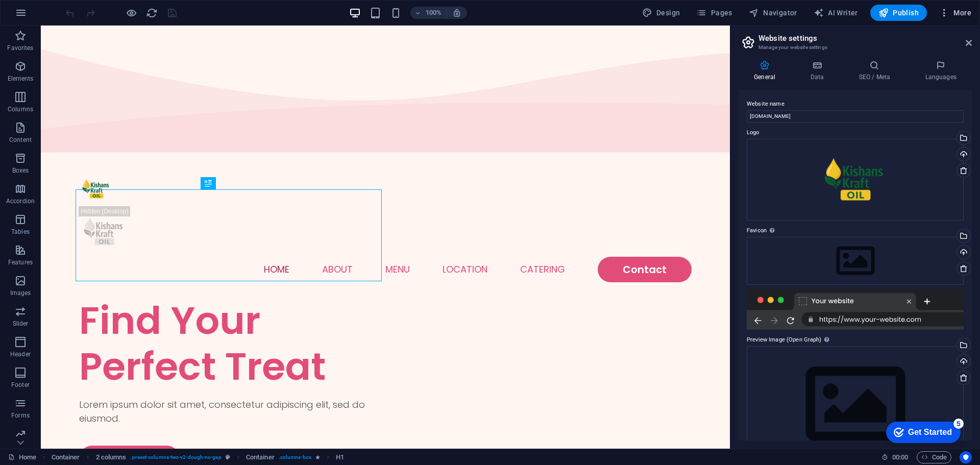
click at [943, 18] on button "More" at bounding box center [955, 13] width 40 height 16
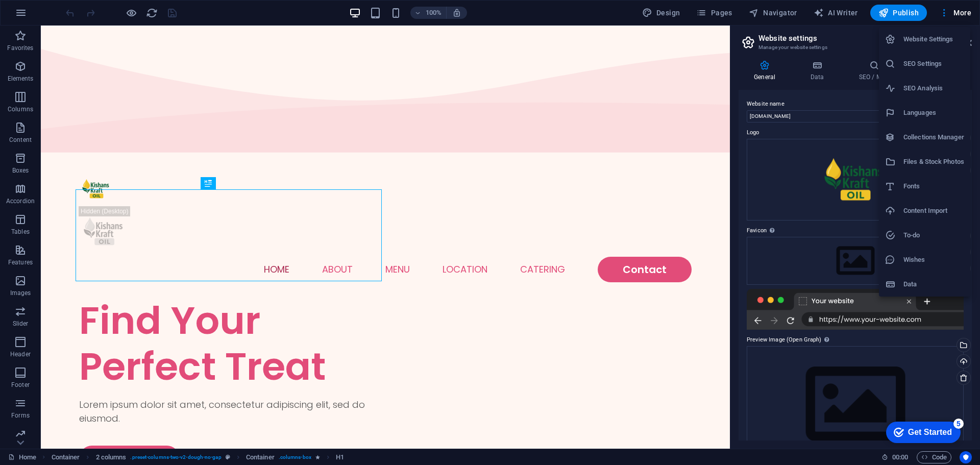
click at [835, 40] on div at bounding box center [490, 232] width 980 height 465
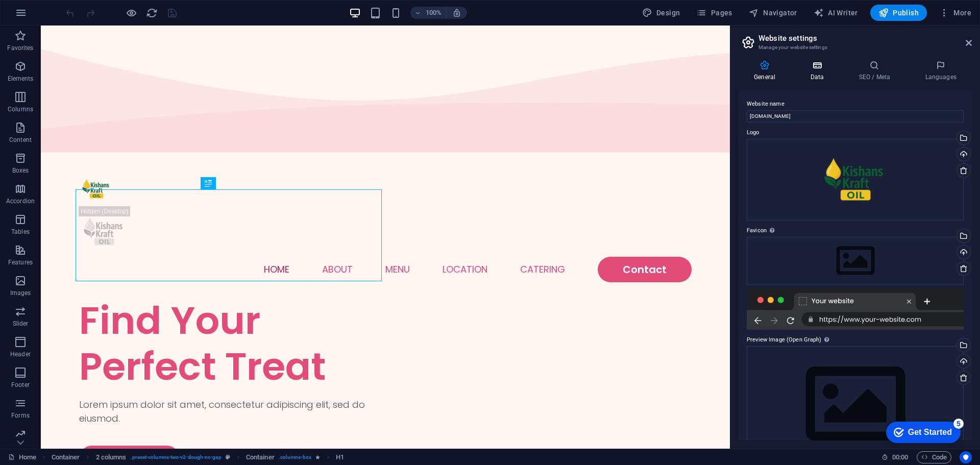
click at [816, 69] on icon at bounding box center [817, 65] width 44 height 10
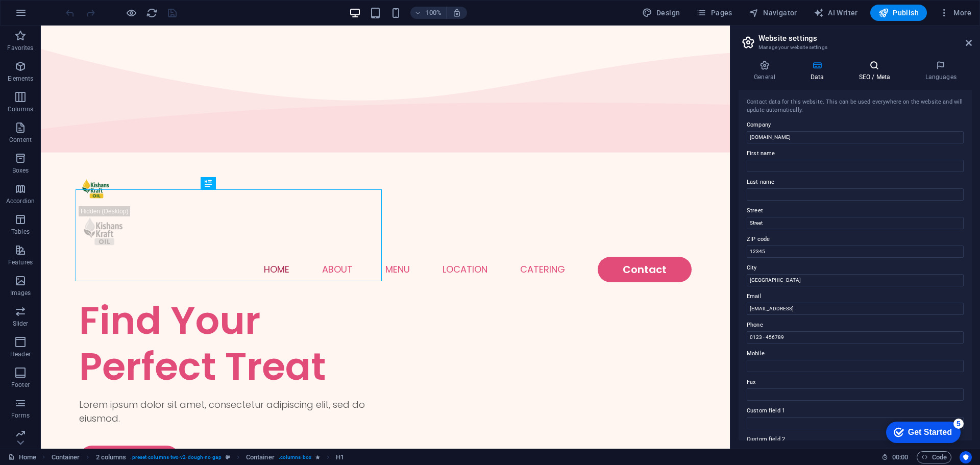
click at [871, 68] on icon at bounding box center [874, 65] width 62 height 10
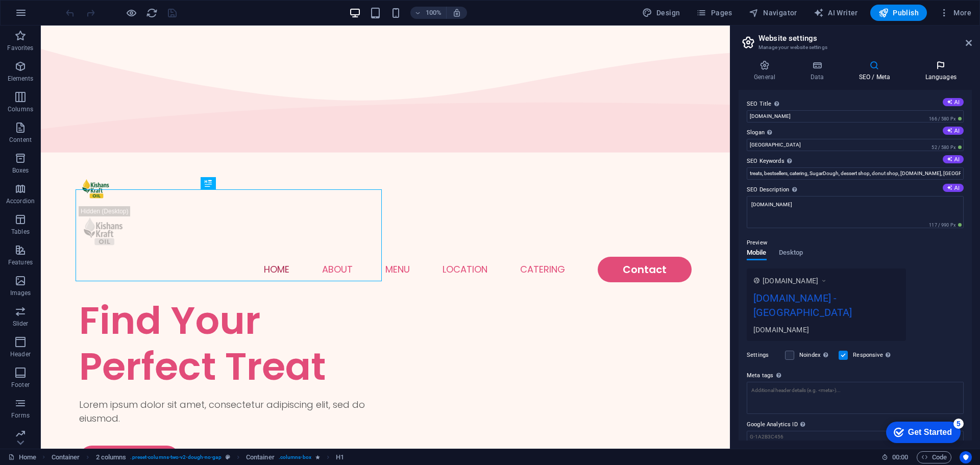
click at [945, 68] on icon at bounding box center [941, 65] width 62 height 10
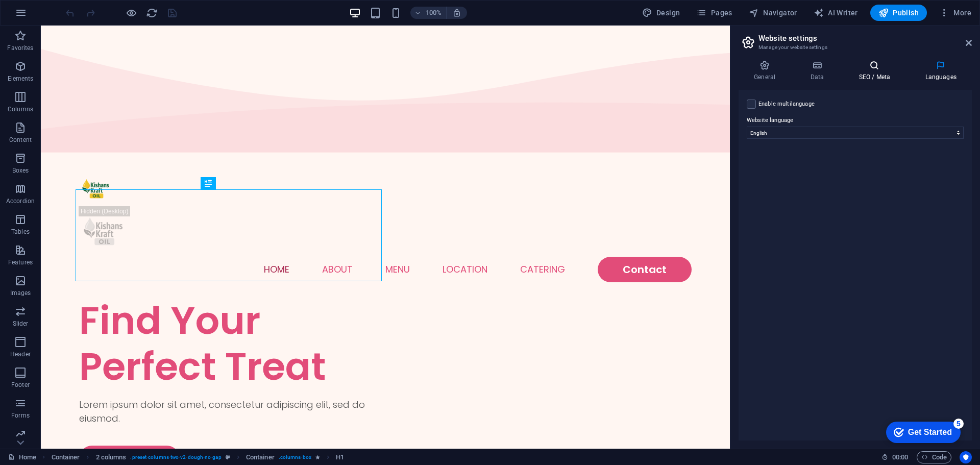
click at [888, 71] on h4 "SEO / Meta" at bounding box center [876, 70] width 66 height 21
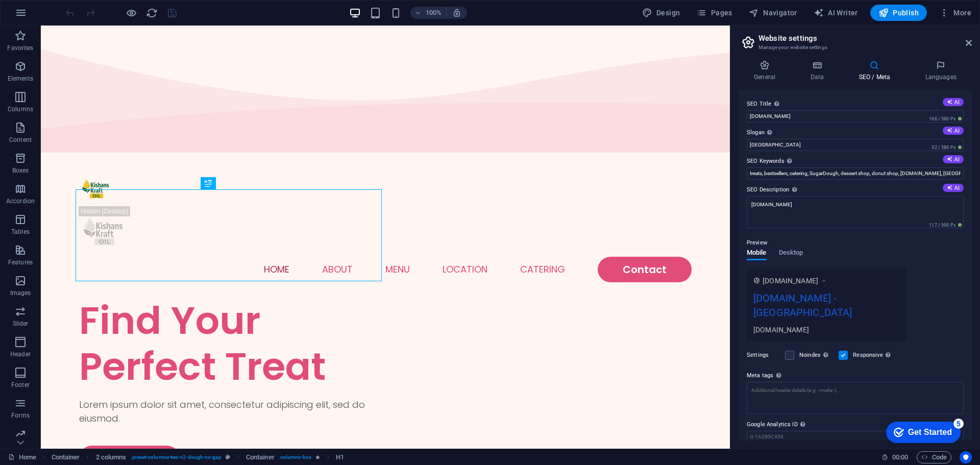
scroll to position [25, 0]
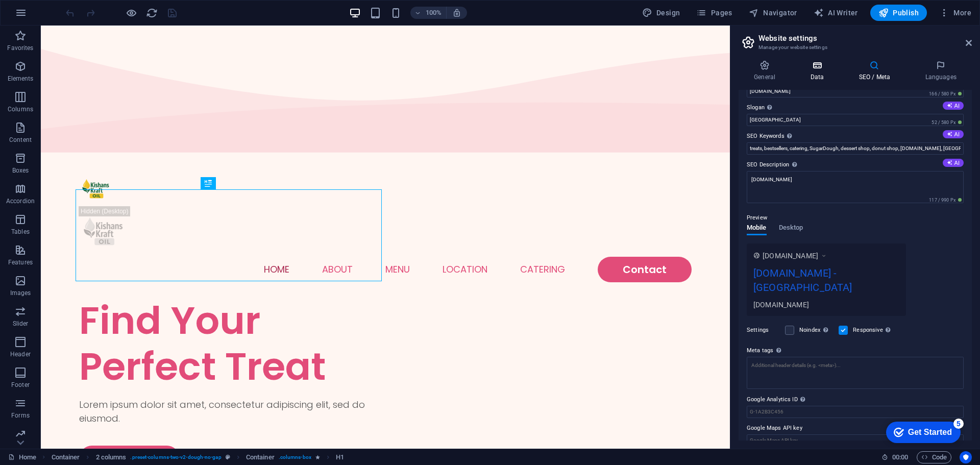
click at [822, 64] on icon at bounding box center [817, 65] width 44 height 10
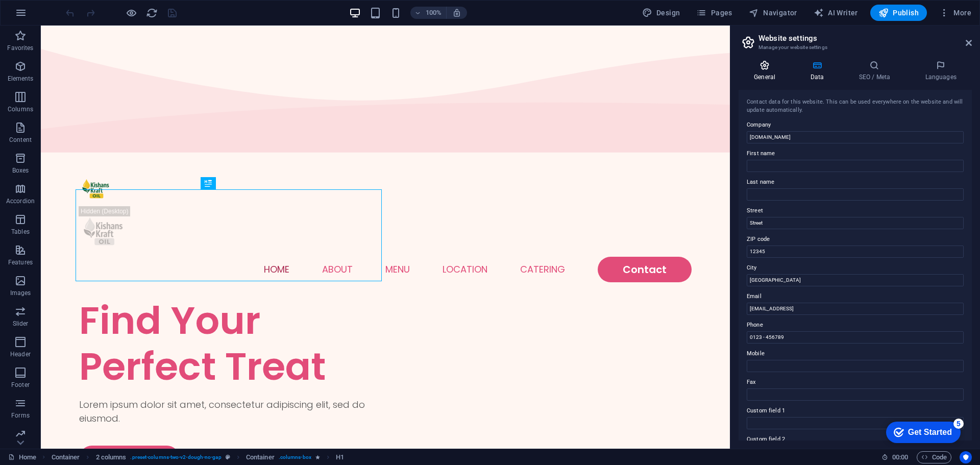
click at [762, 75] on h4 "General" at bounding box center [767, 70] width 56 height 21
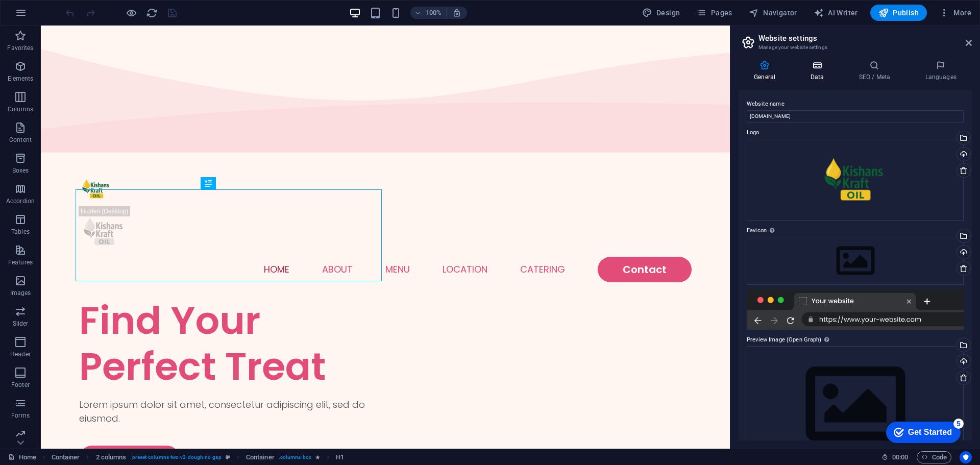
click at [822, 68] on icon at bounding box center [817, 65] width 44 height 10
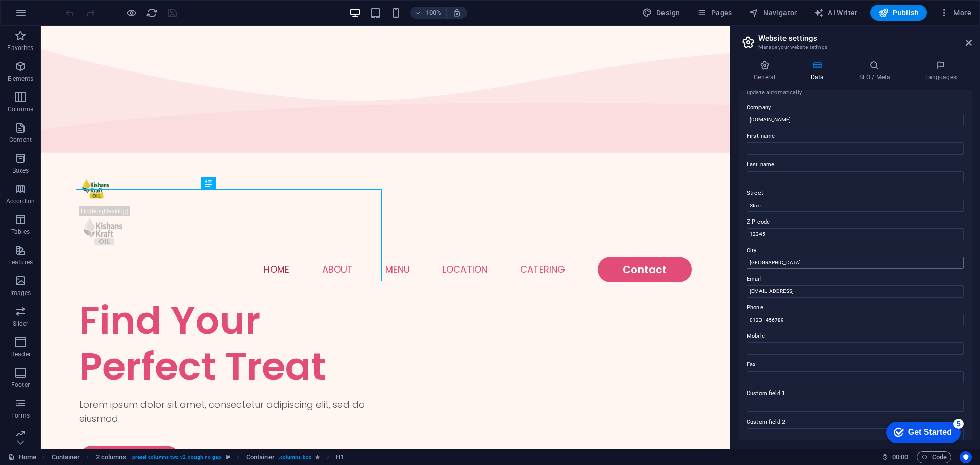
scroll to position [0, 0]
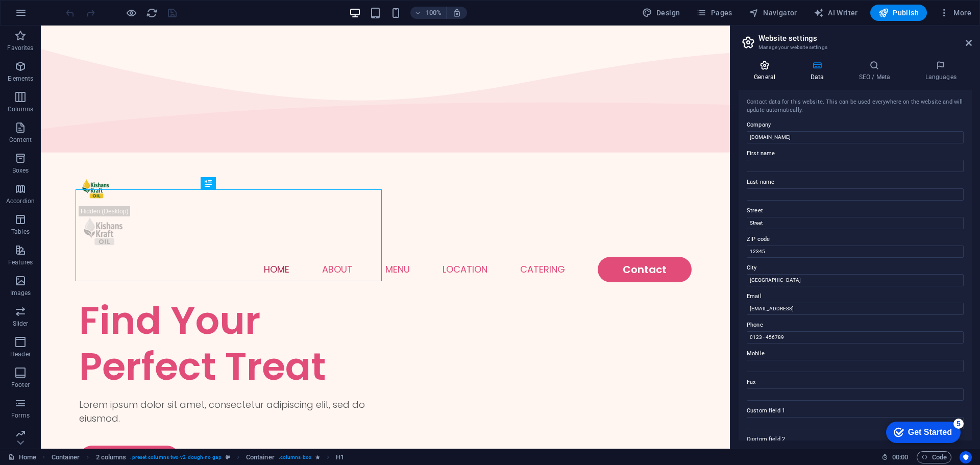
click at [762, 67] on icon at bounding box center [765, 65] width 52 height 10
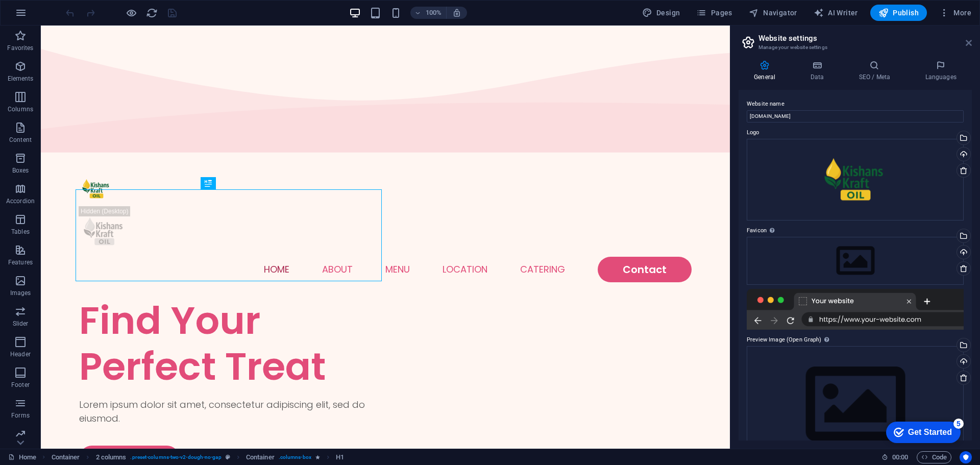
click at [967, 43] on icon at bounding box center [969, 43] width 6 height 8
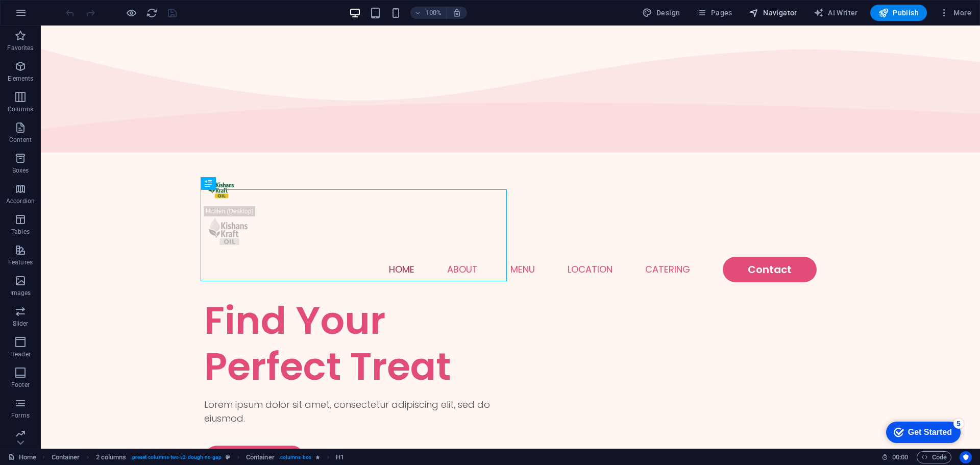
click at [779, 17] on span "Navigator" at bounding box center [773, 13] width 48 height 10
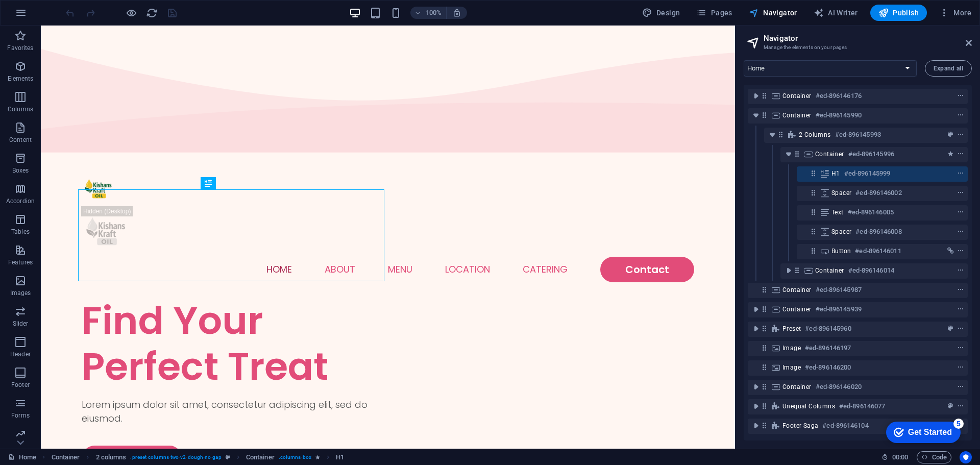
click at [779, 17] on span "Navigator" at bounding box center [773, 13] width 48 height 10
click at [680, 15] on span "Design" at bounding box center [661, 13] width 38 height 10
select select "px"
select select "300"
select select "px"
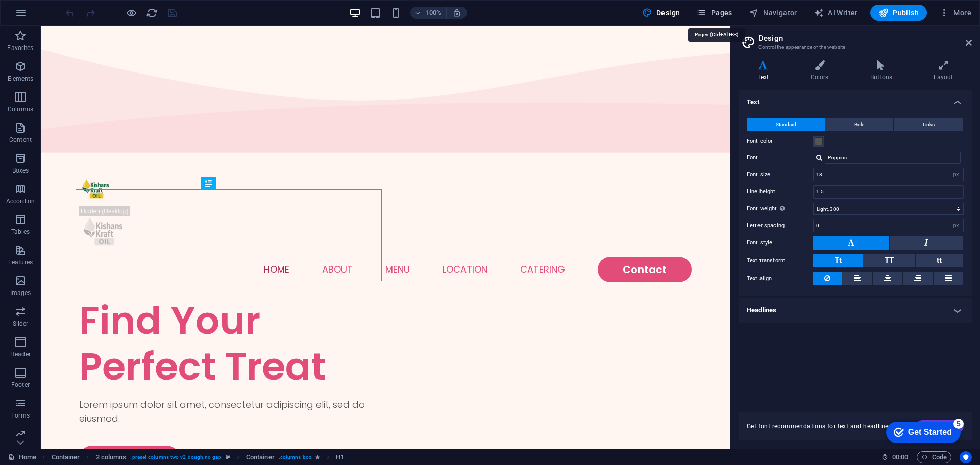
click at [706, 9] on icon "button" at bounding box center [701, 13] width 10 height 10
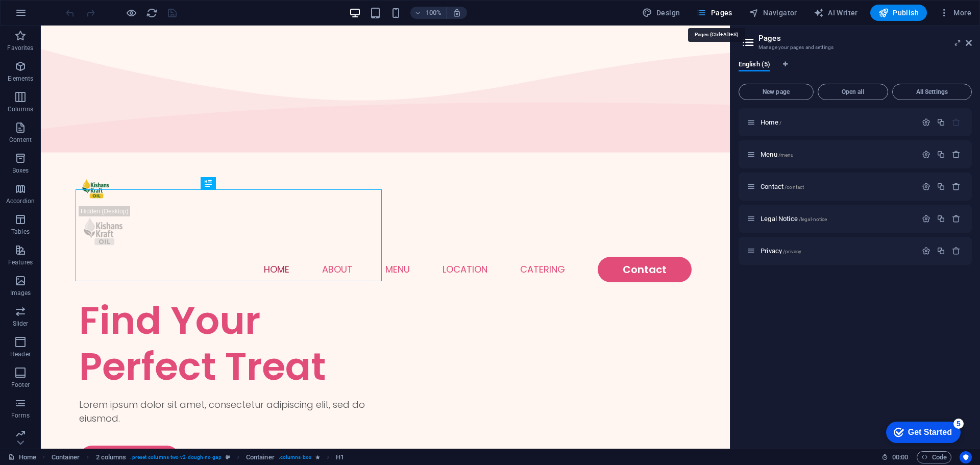
click at [706, 15] on icon "button" at bounding box center [701, 13] width 10 height 10
click at [20, 251] on icon "button" at bounding box center [20, 250] width 12 height 12
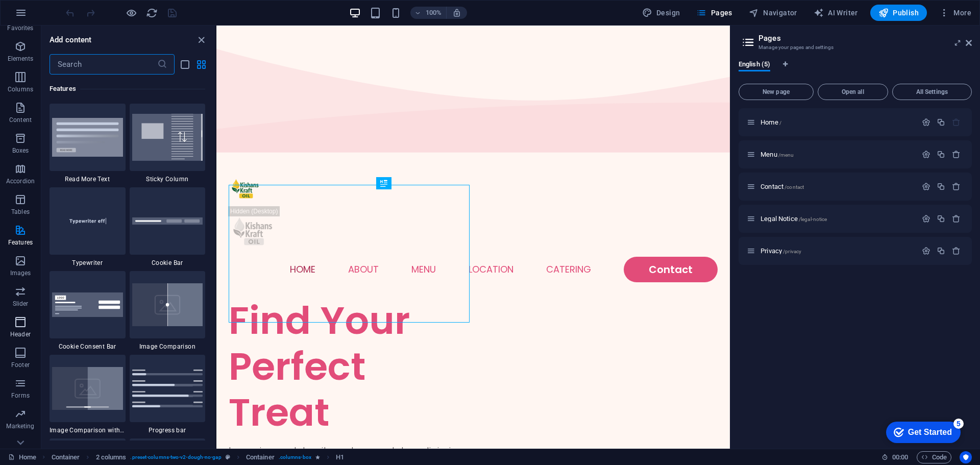
scroll to position [36, 0]
click at [23, 432] on icon "button" at bounding box center [20, 428] width 12 height 12
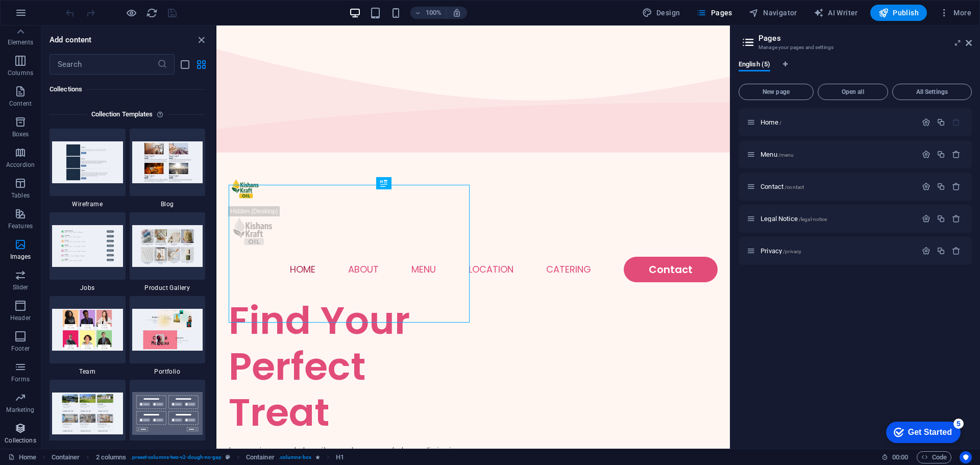
scroll to position [9343, 0]
click at [26, 407] on p "Marketing" at bounding box center [20, 410] width 28 height 8
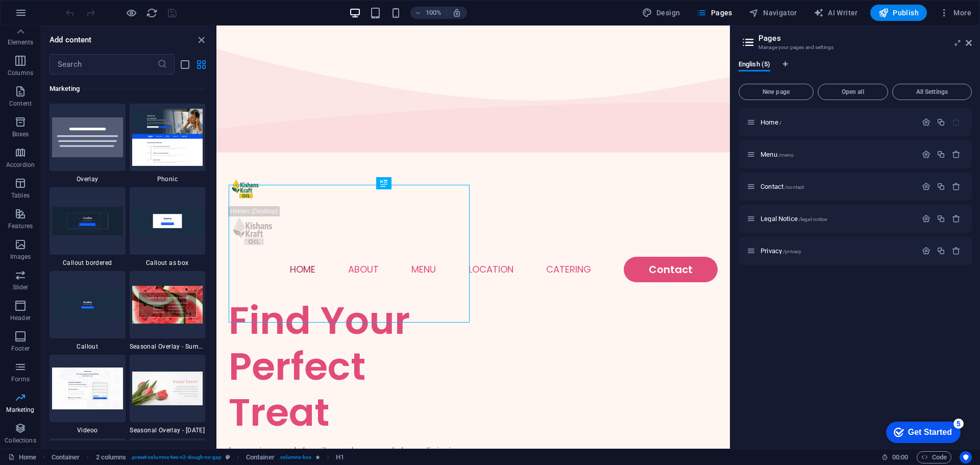
scroll to position [0, 0]
click at [877, 350] on div "Home / Menu /menu Contact /contact Legal Notice /legal-notice Privacy /privacy" at bounding box center [855, 274] width 233 height 332
click at [935, 462] on span "Code" at bounding box center [934, 457] width 26 height 12
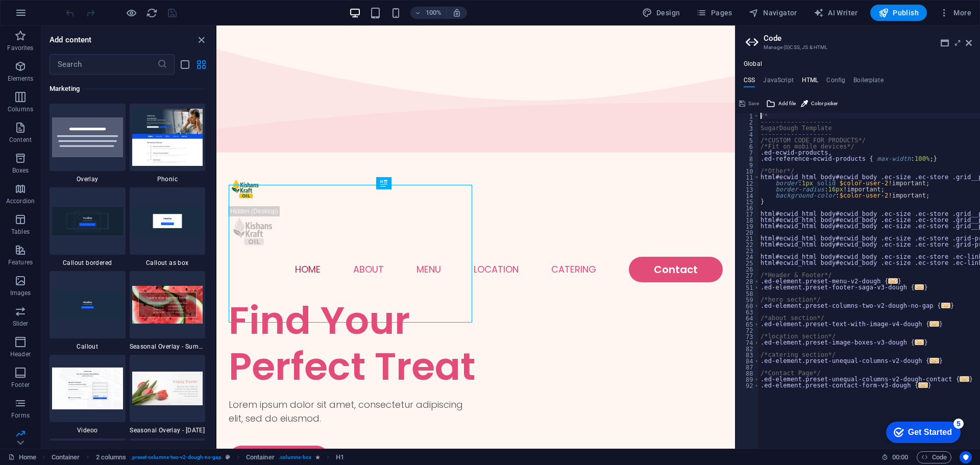
click at [805, 79] on h4 "HTML" at bounding box center [810, 82] width 17 height 11
type textarea "<a href="#main-content" class="button wv-link-content">Skip to main content</a>"
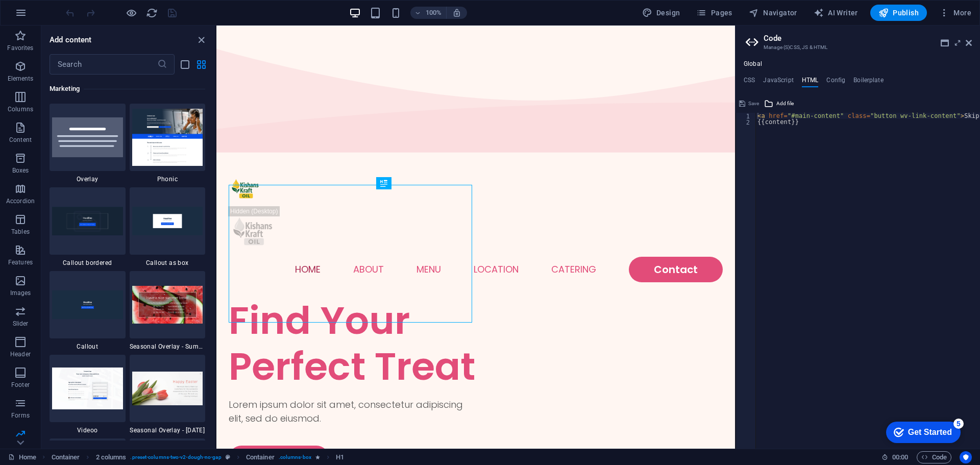
click at [967, 37] on h2 "Code" at bounding box center [868, 38] width 208 height 9
click at [969, 42] on icon at bounding box center [969, 43] width 6 height 8
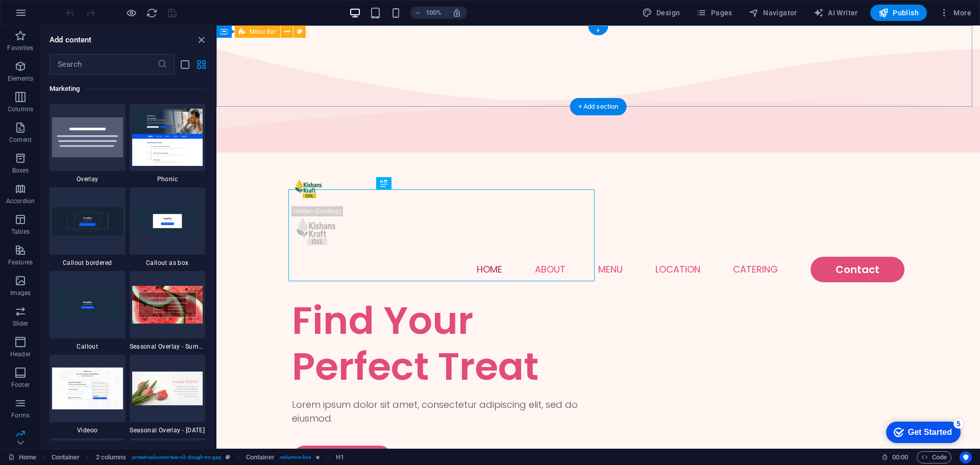
click at [943, 156] on div "Home About Menu Location Catering Contact" at bounding box center [598, 226] width 764 height 141
